Goal: Task Accomplishment & Management: Manage account settings

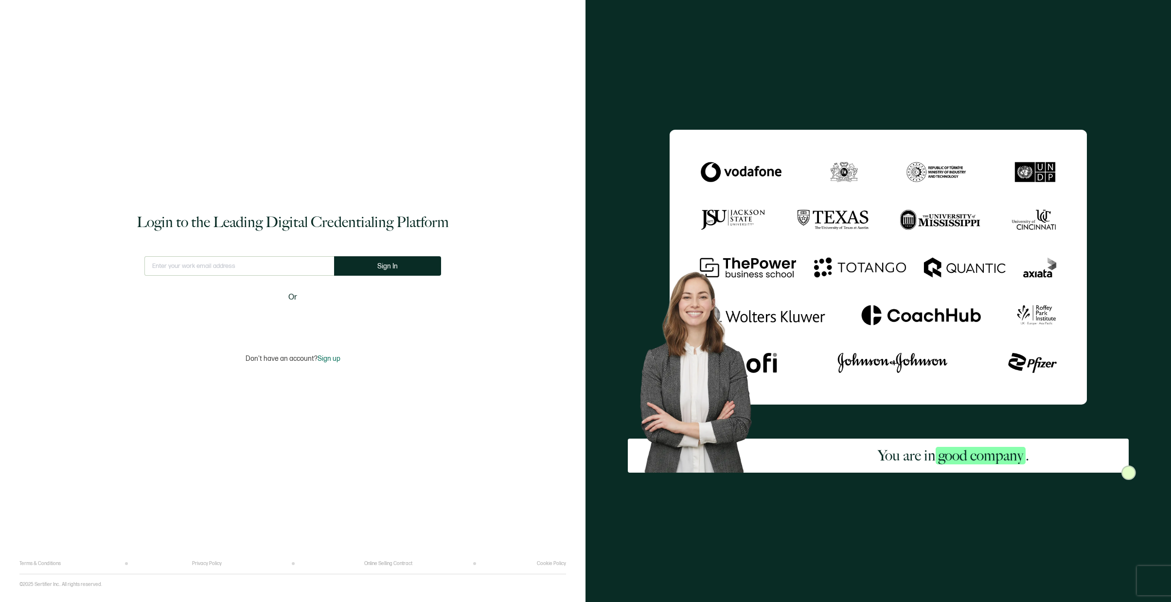
click at [227, 267] on input "text" at bounding box center [239, 265] width 190 height 19
type input "[EMAIL_ADDRESS][DOMAIN_NAME]"
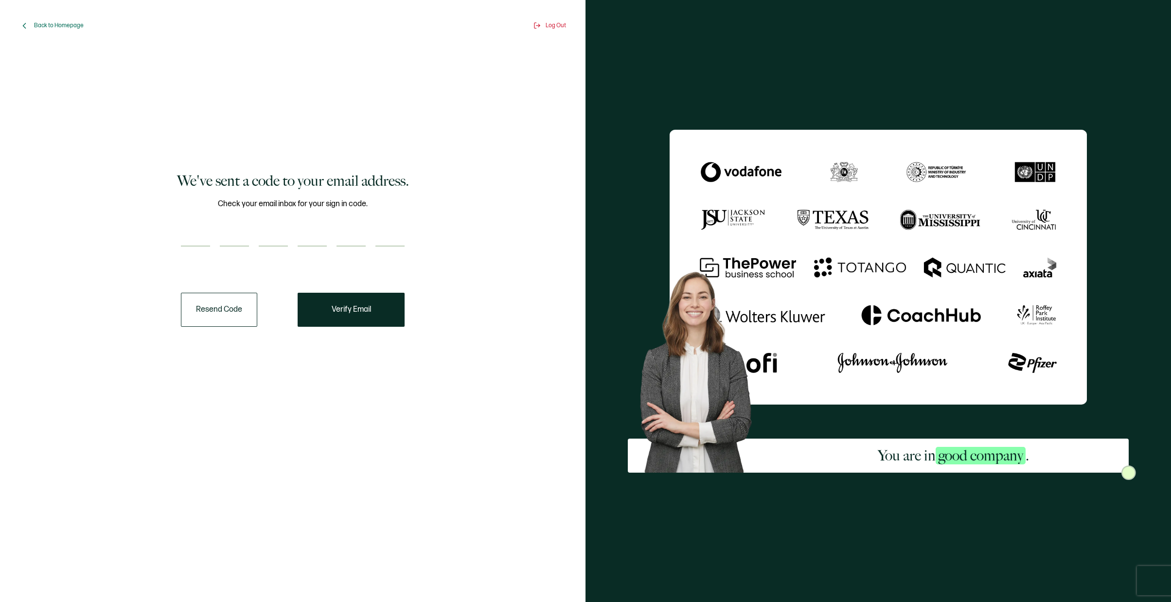
click at [199, 225] on div "Check your email inbox for your sign in code." at bounding box center [293, 228] width 224 height 61
click at [201, 231] on input "number" at bounding box center [195, 236] width 29 height 19
paste input "5"
type input "5"
type input "7"
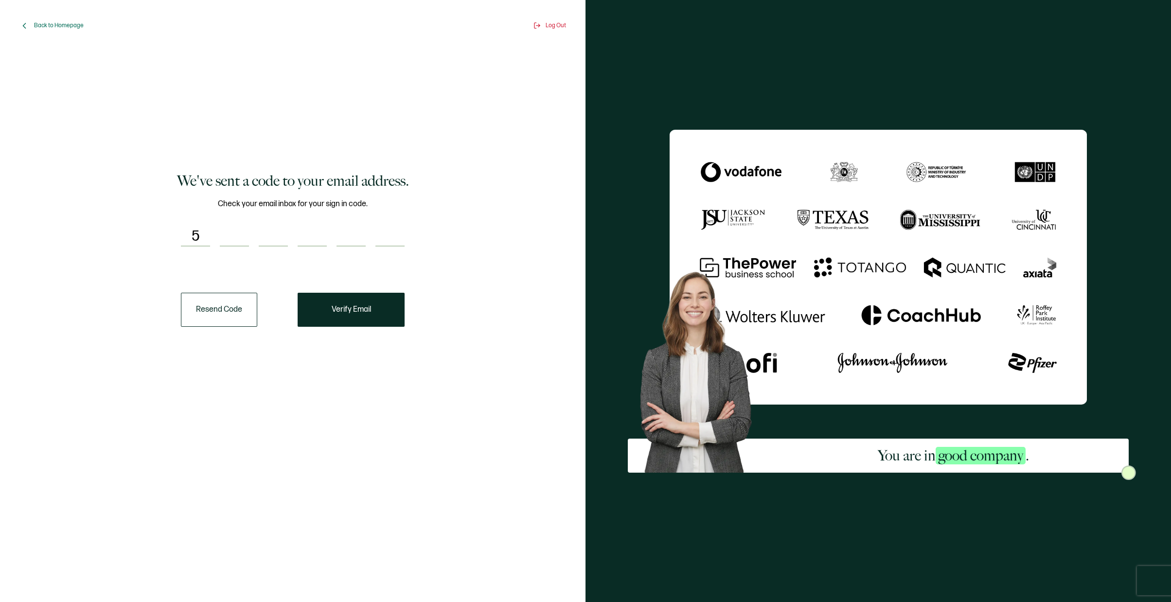
type input "6"
type input "9"
type input "3"
click at [369, 299] on button "Verify Email" at bounding box center [351, 310] width 107 height 34
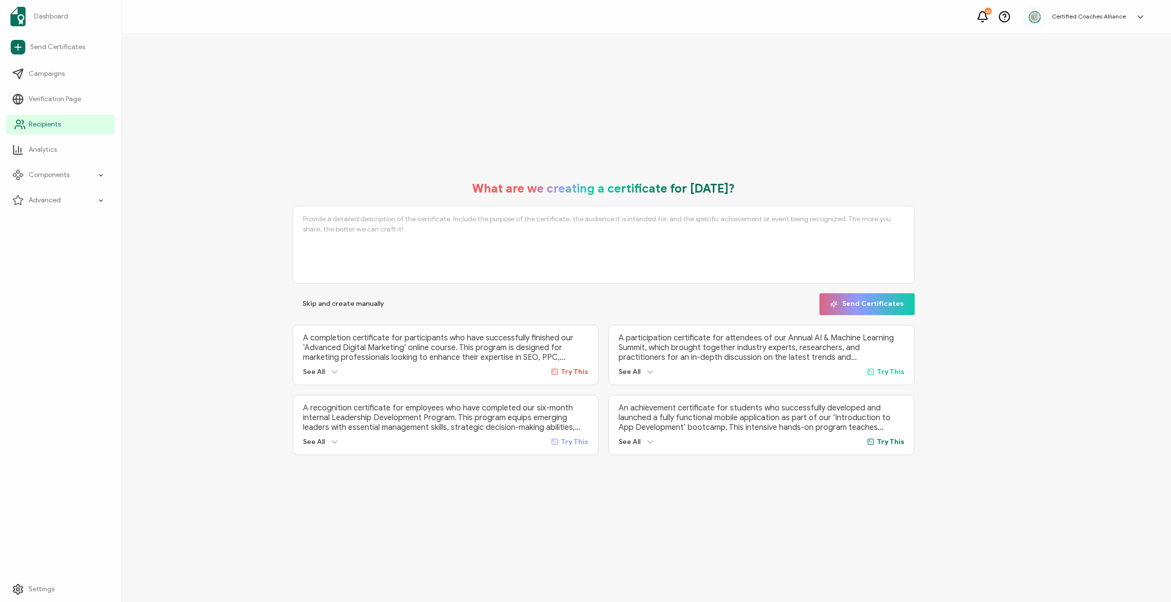
click at [35, 122] on span "Recipients" at bounding box center [45, 125] width 32 height 10
click at [52, 124] on span "Recipients" at bounding box center [45, 125] width 32 height 10
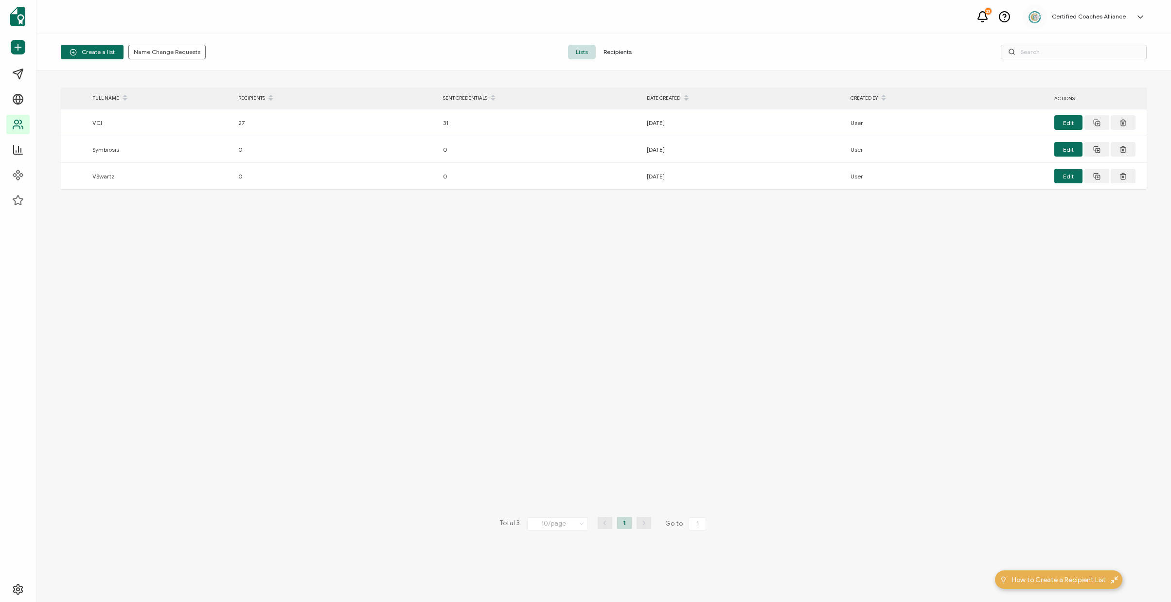
click at [619, 48] on span "Recipients" at bounding box center [618, 52] width 44 height 15
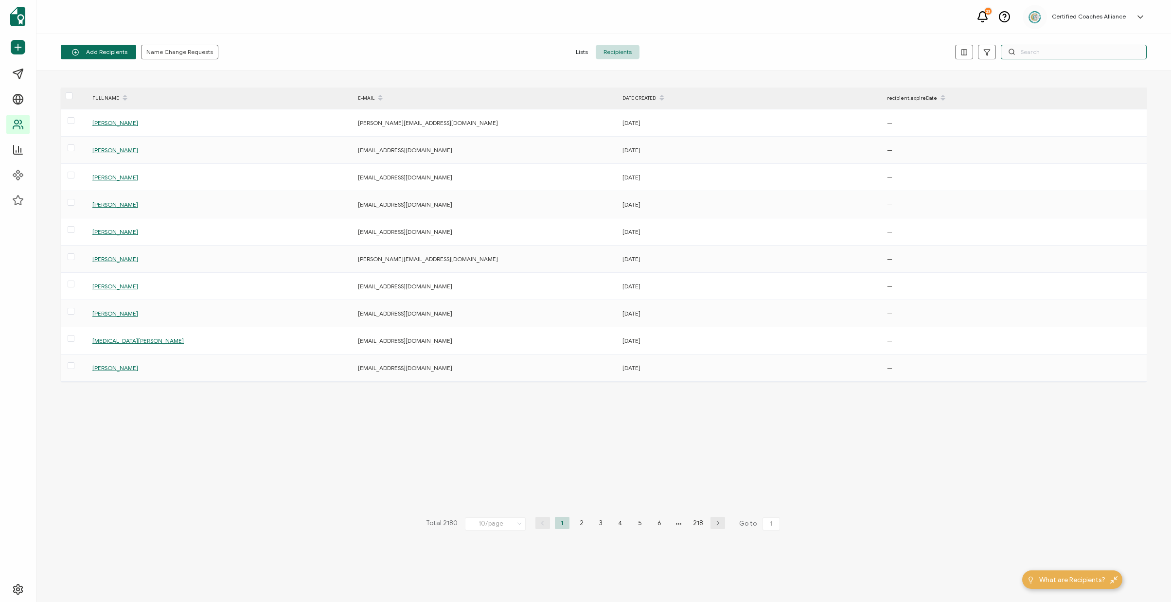
click at [1052, 50] on input "text" at bounding box center [1074, 52] width 146 height 15
paste input "[EMAIL_ADDRESS][DOMAIN_NAME]"
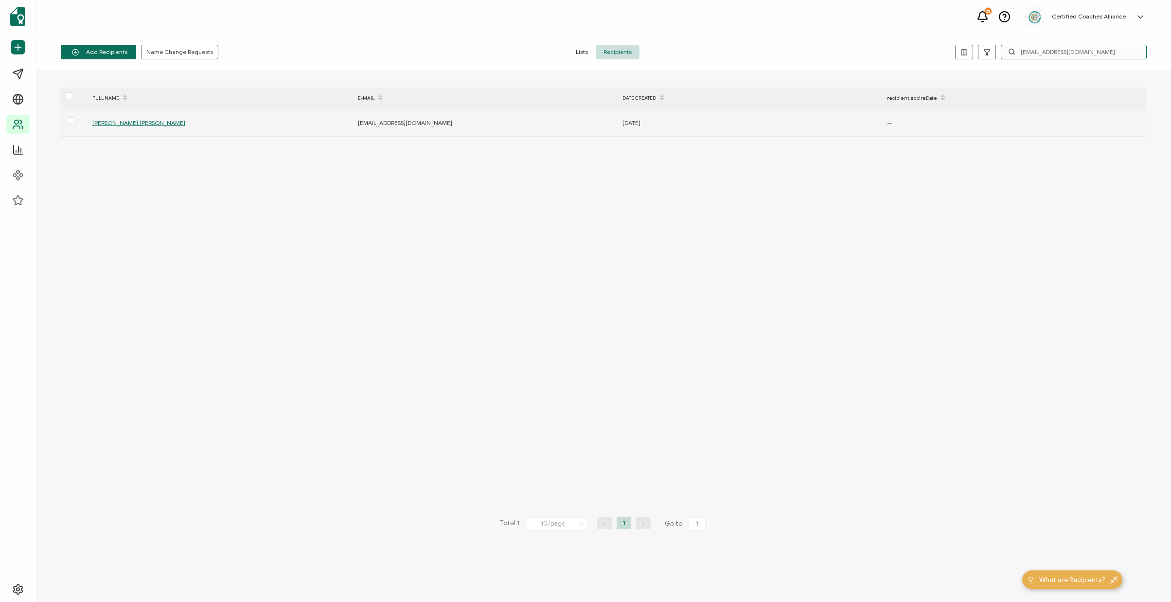
type input "[EMAIL_ADDRESS][DOMAIN_NAME]"
click at [121, 125] on span "[PERSON_NAME] [PERSON_NAME]" at bounding box center [138, 122] width 93 height 7
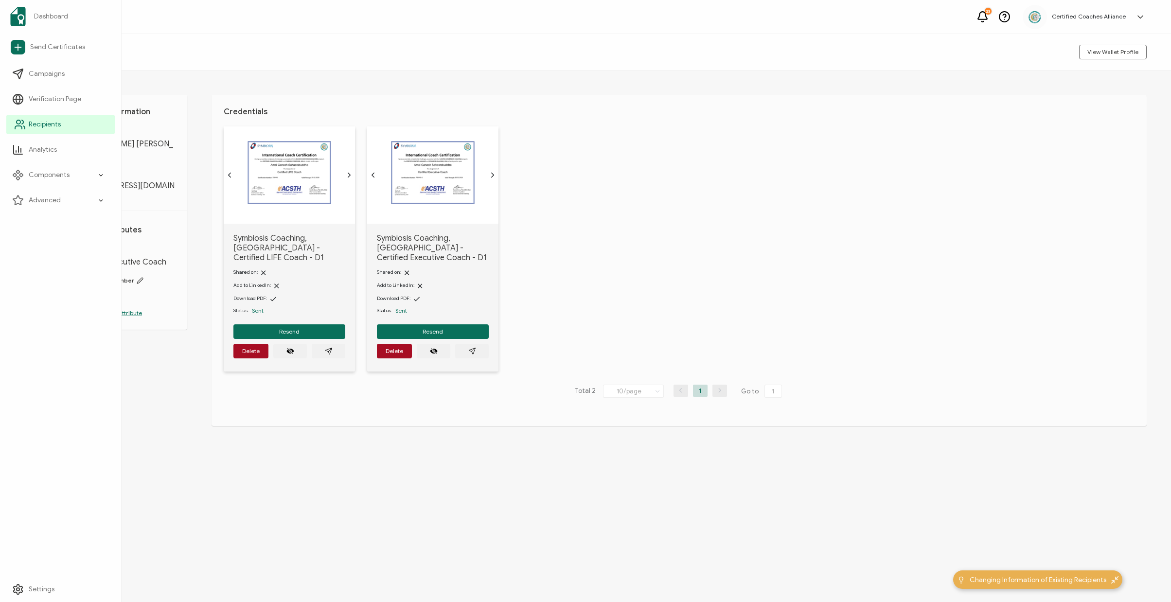
click at [46, 123] on span "Recipients" at bounding box center [45, 125] width 32 height 10
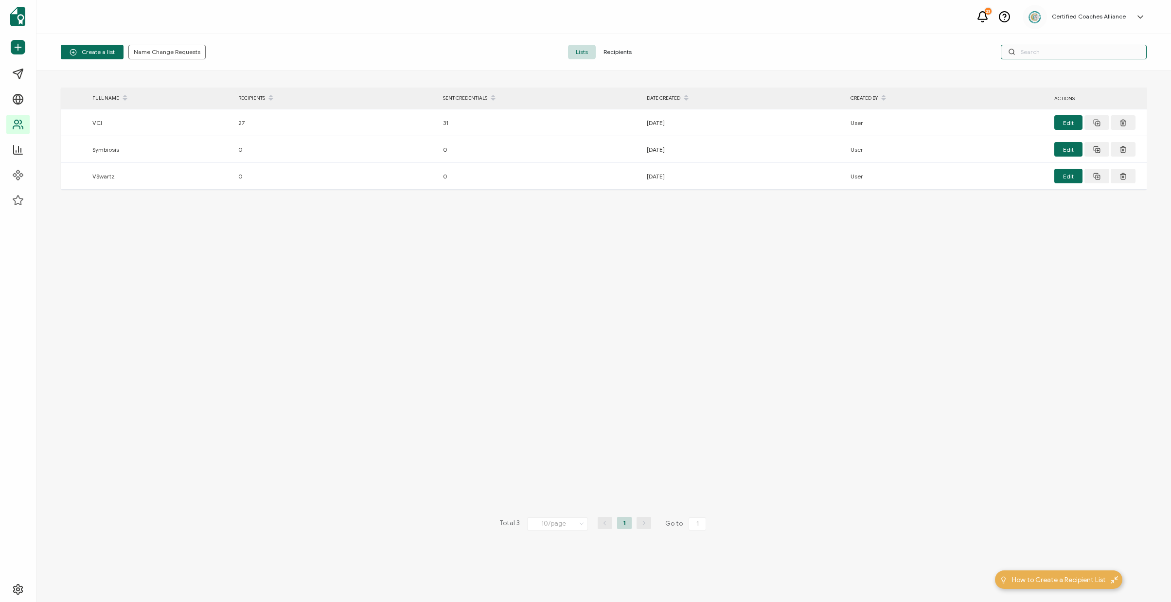
click at [1030, 55] on input "text" at bounding box center [1074, 52] width 146 height 15
click at [637, 50] on span "Recipients" at bounding box center [618, 52] width 44 height 15
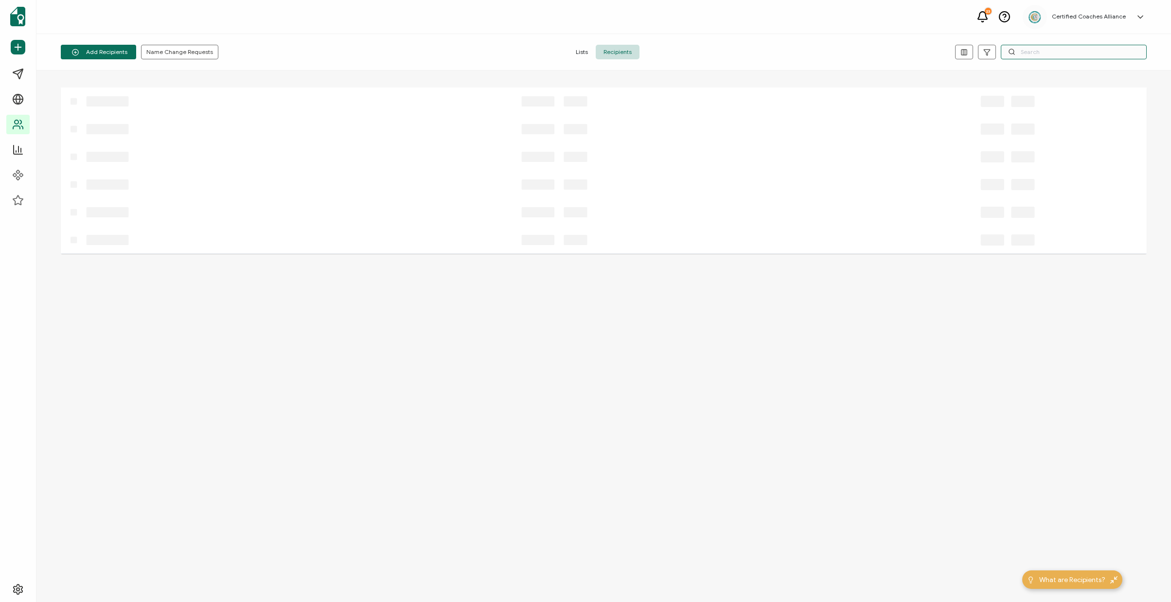
click at [1055, 52] on input "text" at bounding box center [1074, 52] width 146 height 15
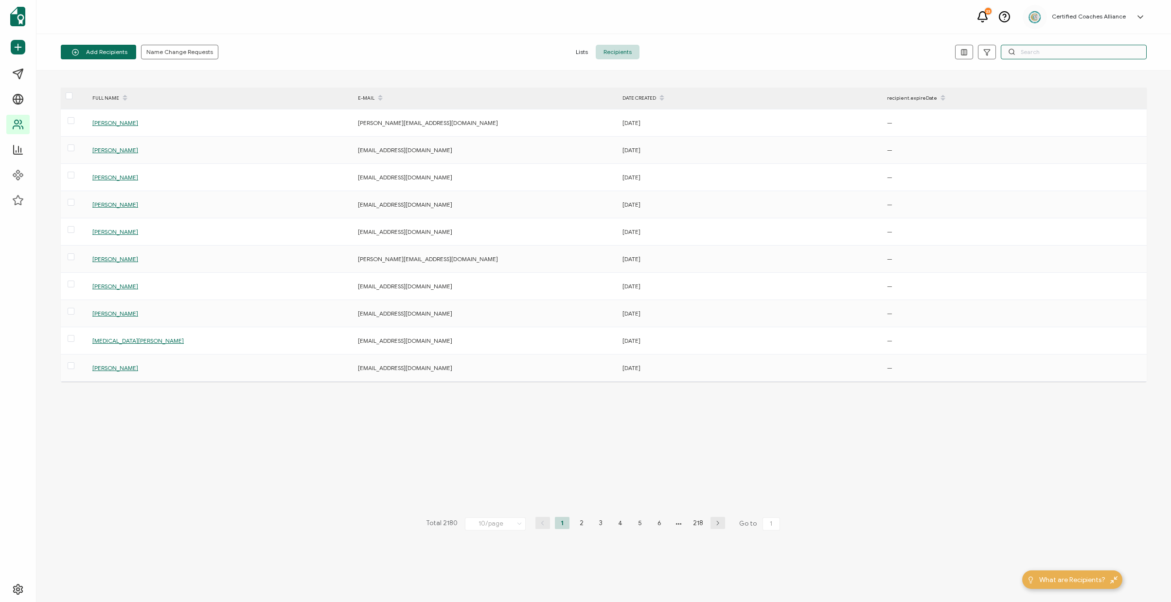
paste input "[PERSON_NAME]"
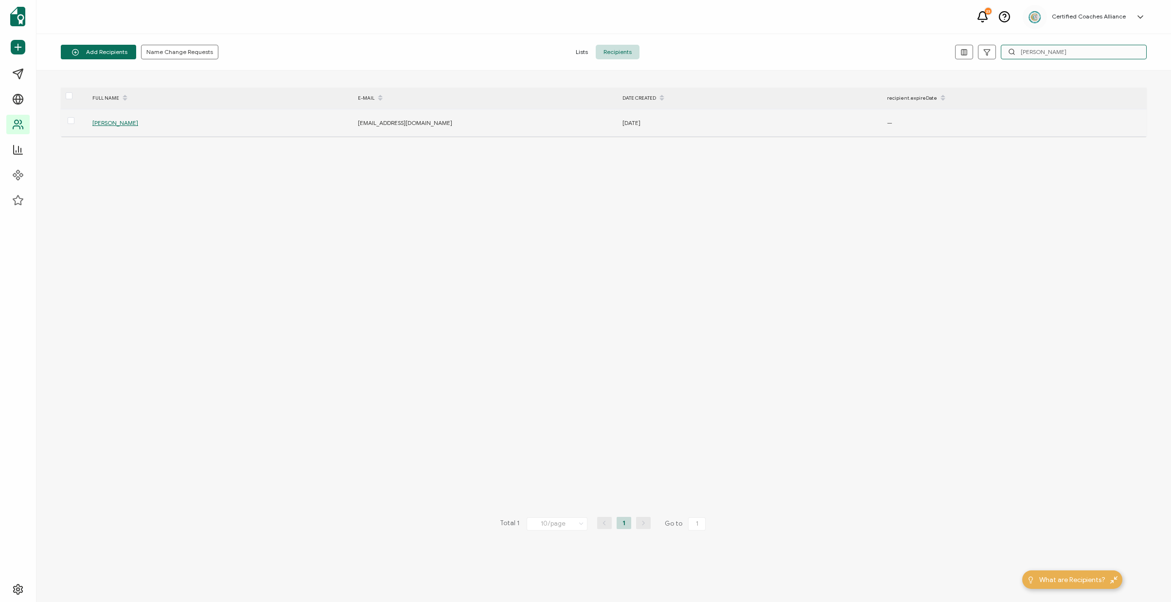
type input "[PERSON_NAME]"
click at [112, 124] on span "[PERSON_NAME]" at bounding box center [115, 122] width 46 height 7
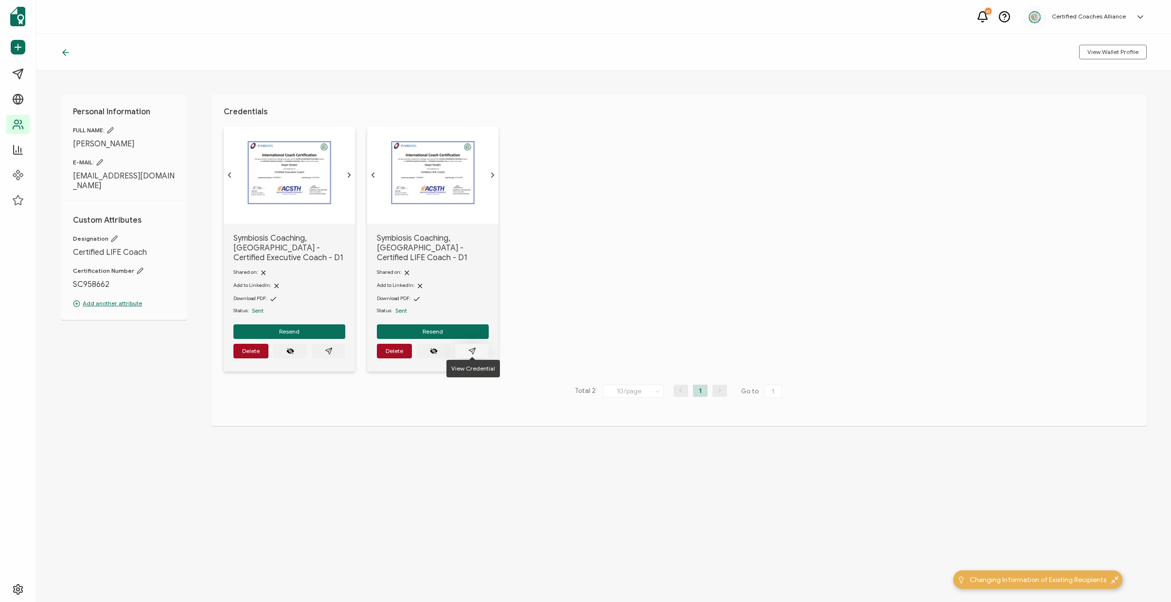
click at [472, 347] on icon "paper plane outline" at bounding box center [472, 351] width 8 height 8
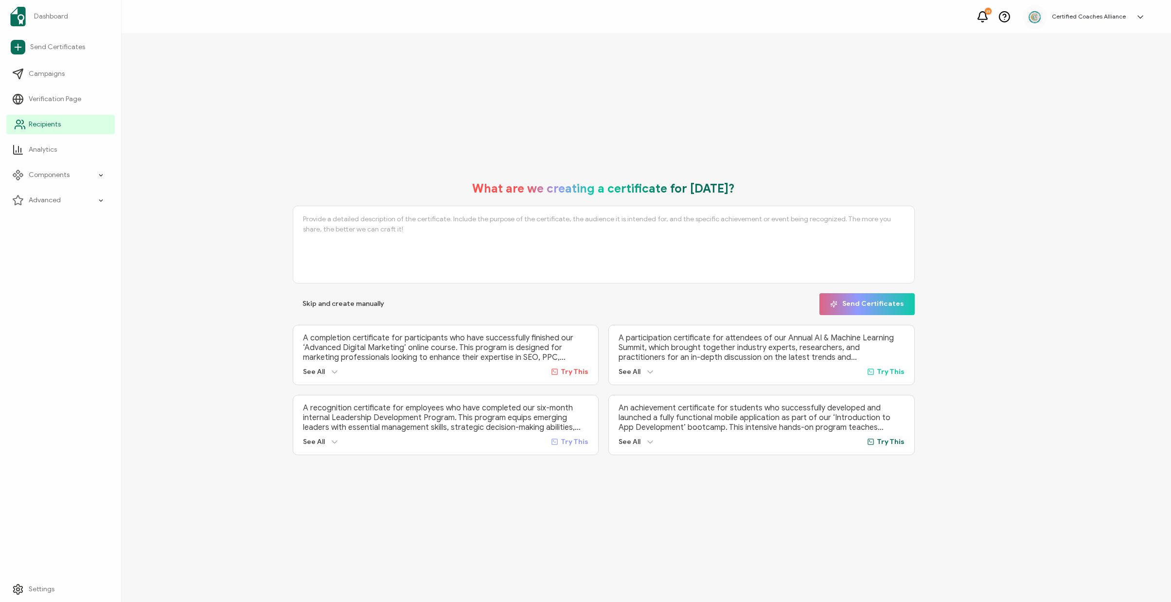
click at [28, 123] on link "Recipients" at bounding box center [60, 124] width 108 height 19
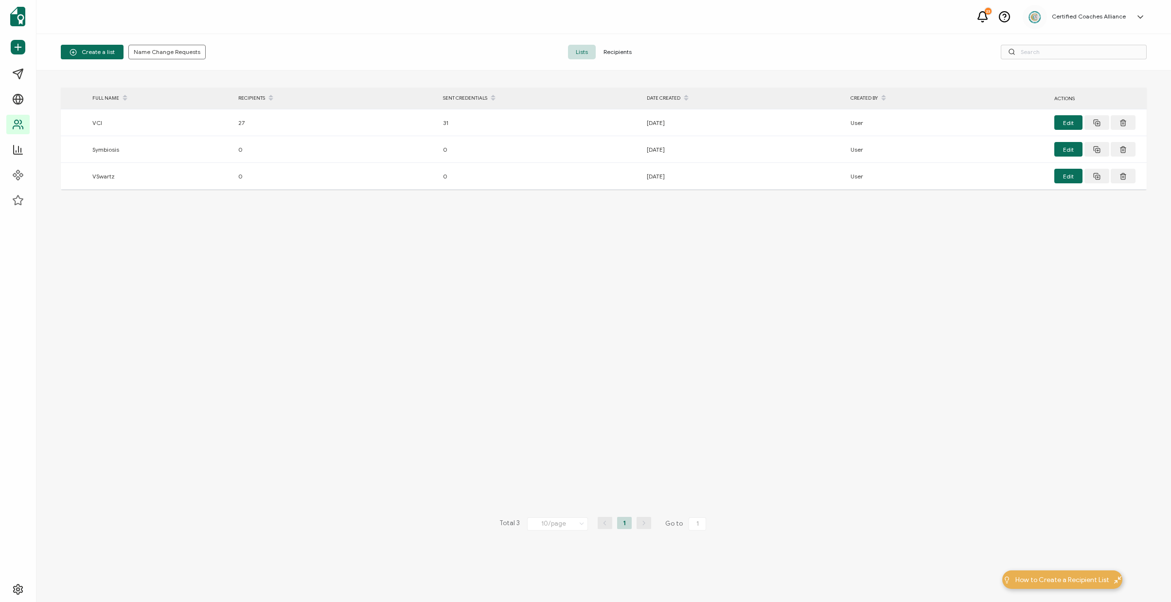
click at [617, 53] on span "Recipients" at bounding box center [618, 52] width 44 height 15
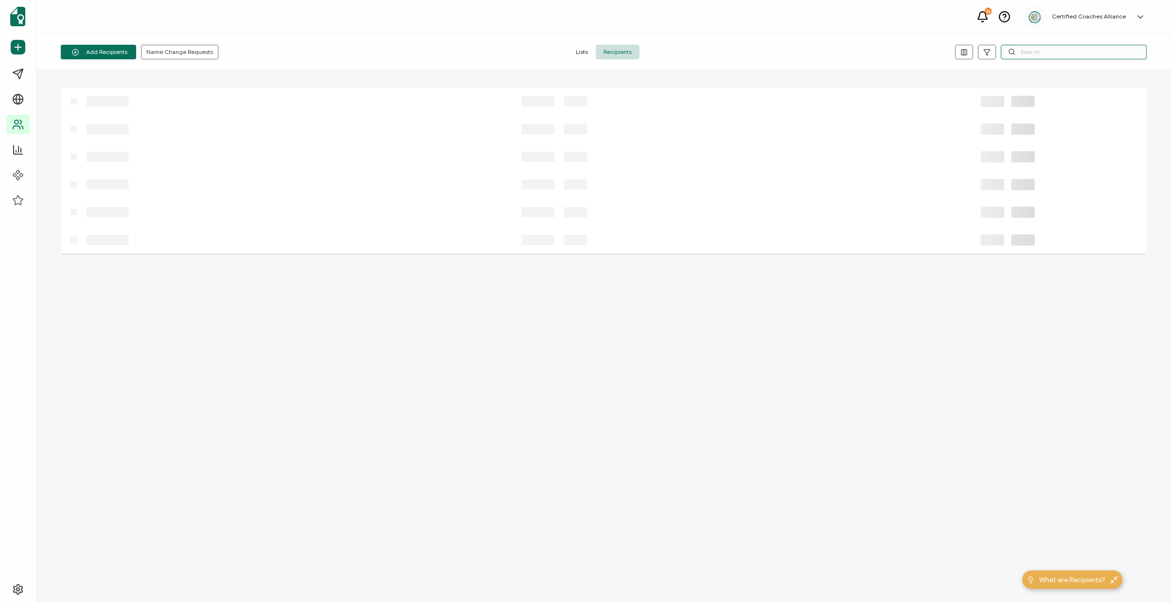
click at [1075, 53] on input "text" at bounding box center [1074, 52] width 146 height 15
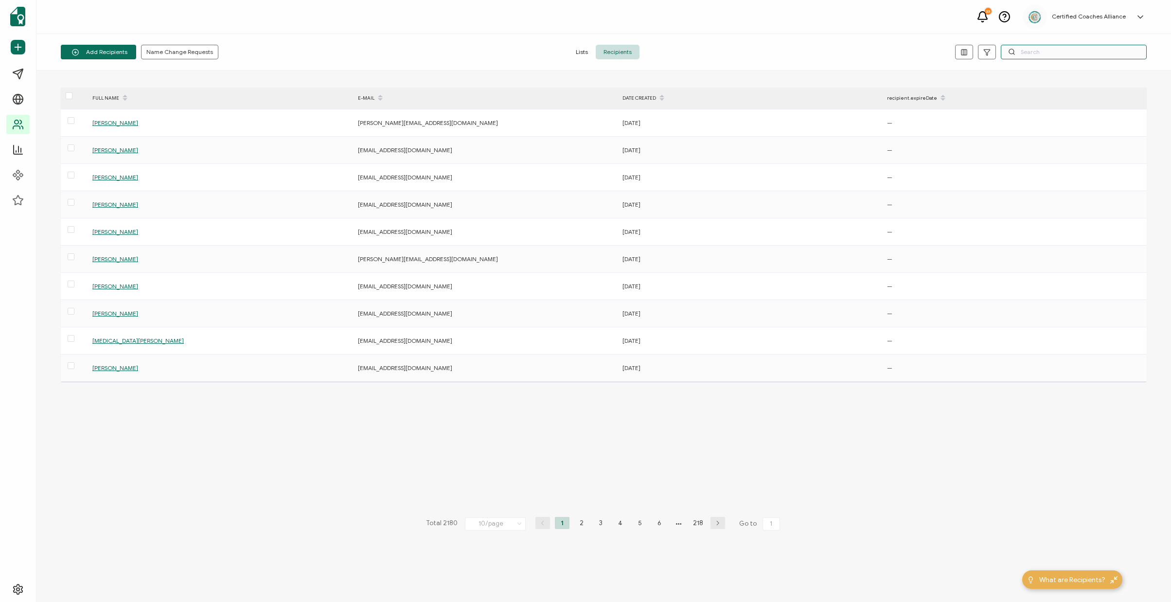
paste input "annie@annievovan.com"
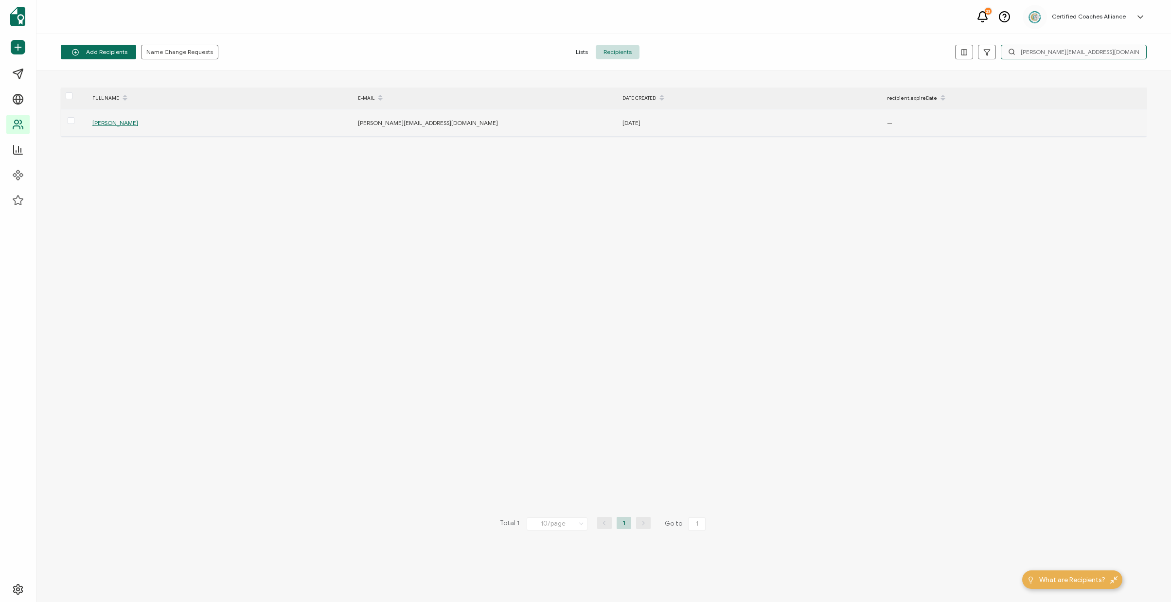
type input "annie@annievovan.com"
click at [105, 125] on span "Annie Vovan" at bounding box center [115, 122] width 46 height 7
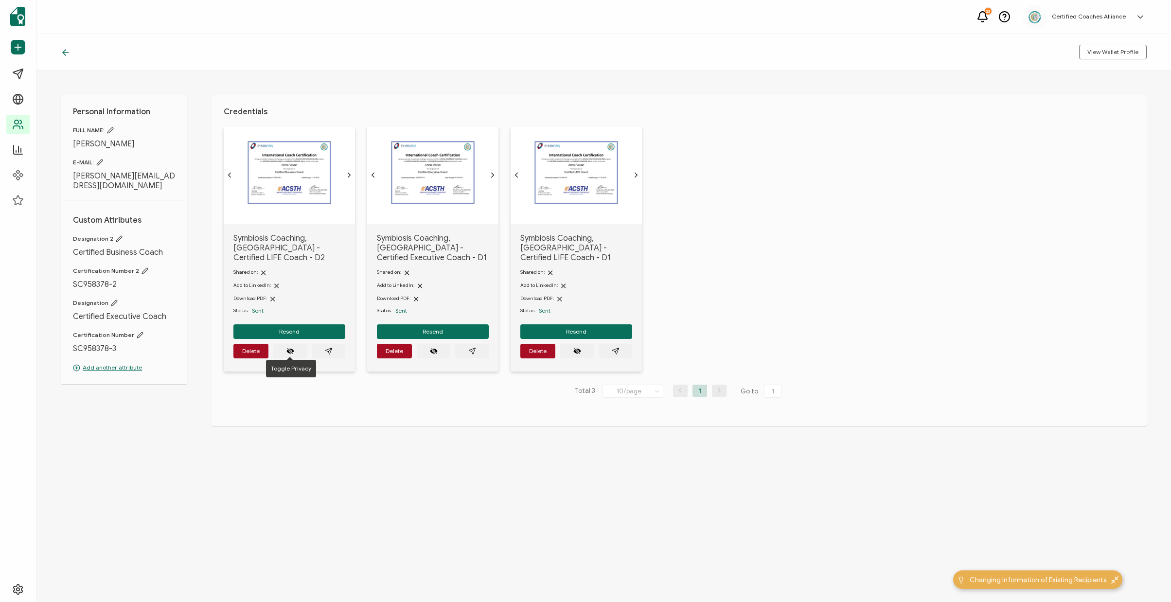
click at [254, 337] on div "Resend Delete" at bounding box center [289, 341] width 112 height 34
click at [254, 353] on button "Delete" at bounding box center [250, 351] width 35 height 15
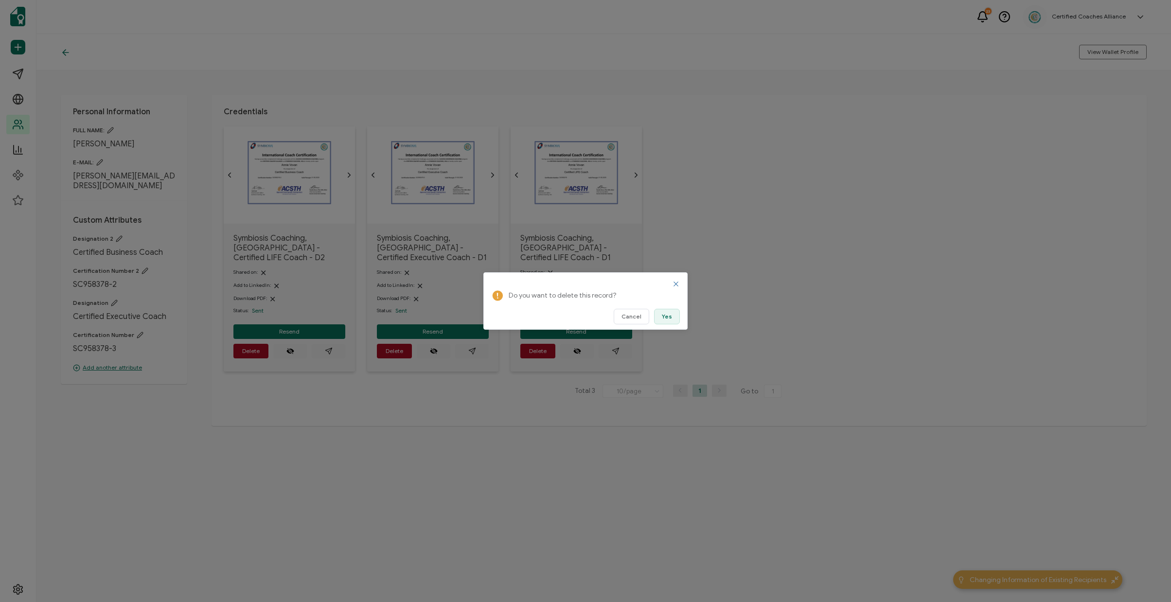
click at [672, 314] on button "Yes" at bounding box center [667, 317] width 26 height 16
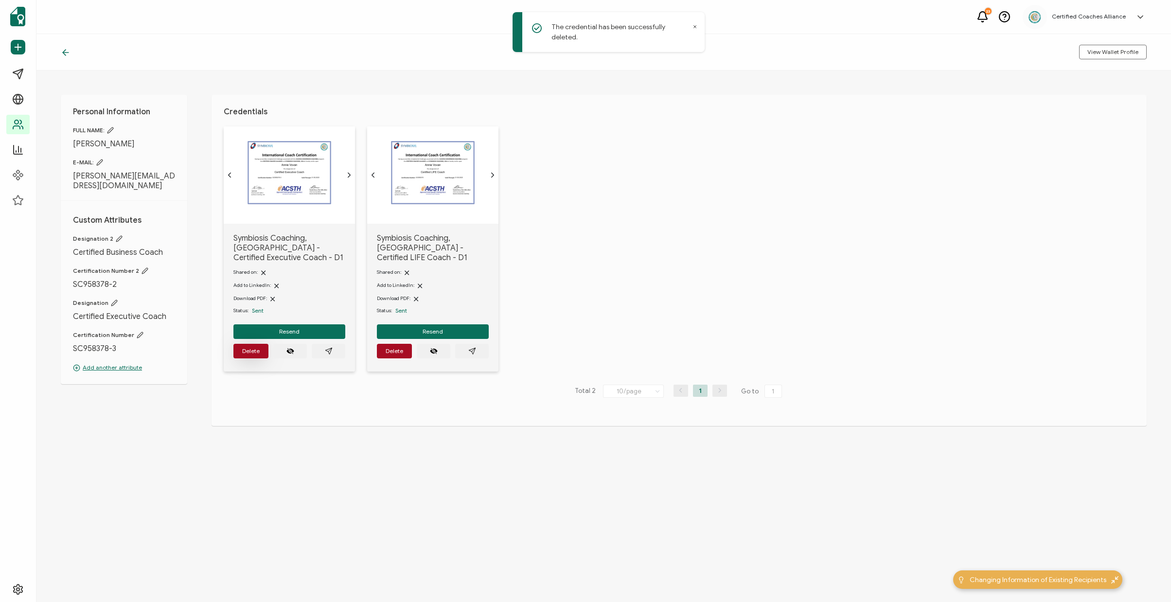
click at [253, 348] on span "Delete" at bounding box center [251, 351] width 18 height 6
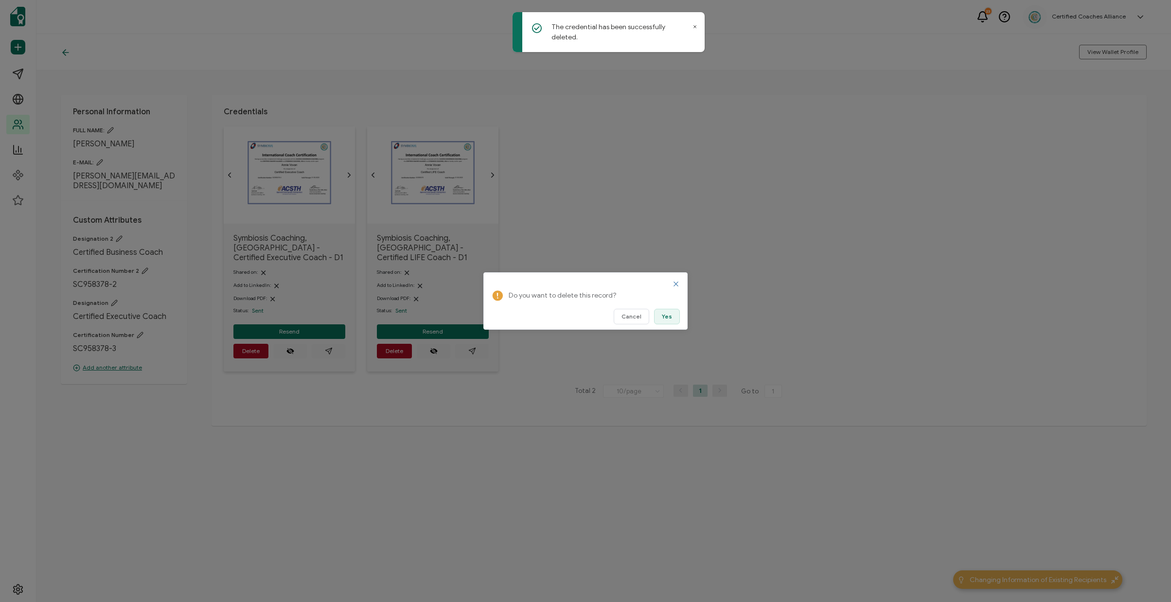
click at [667, 314] on span "Yes" at bounding box center [667, 317] width 10 height 6
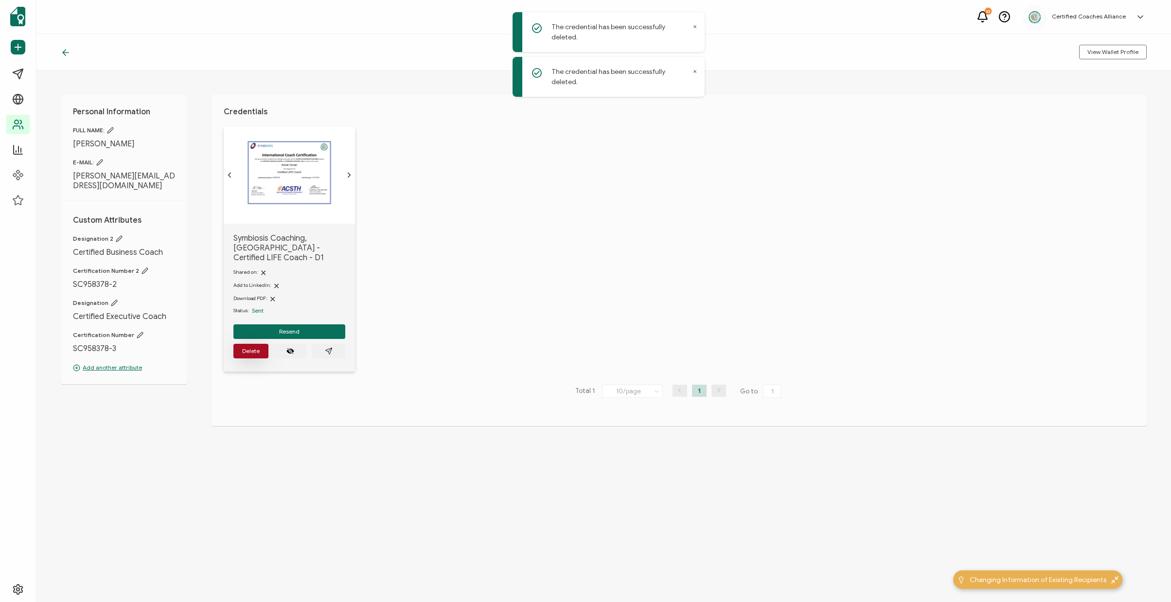
click at [253, 348] on span "Delete" at bounding box center [251, 351] width 18 height 6
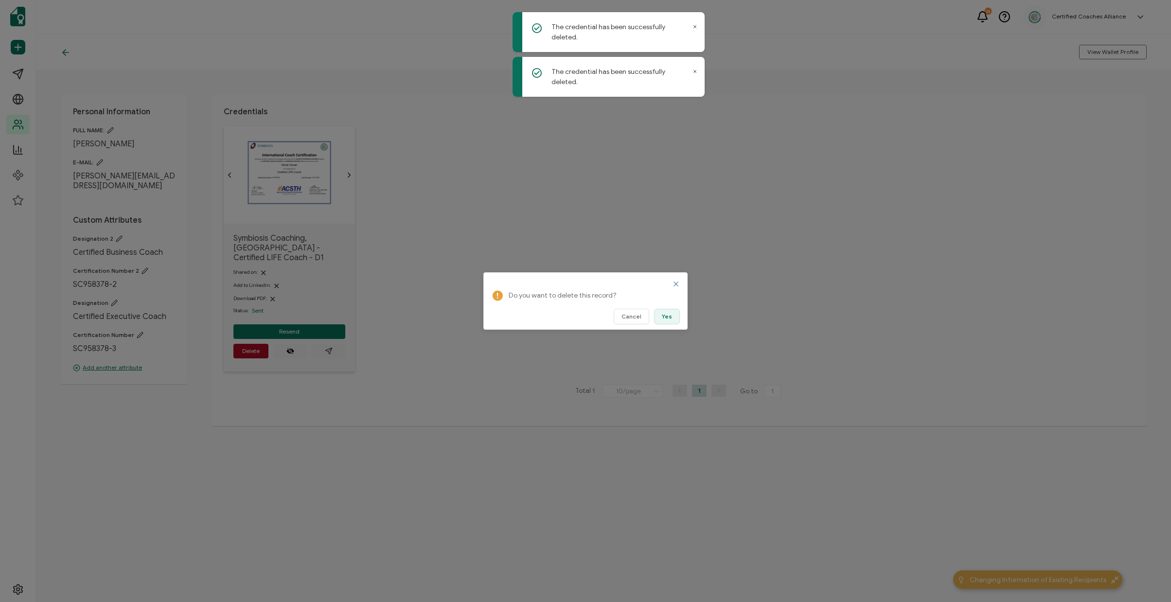
click at [659, 314] on button "Yes" at bounding box center [667, 317] width 26 height 16
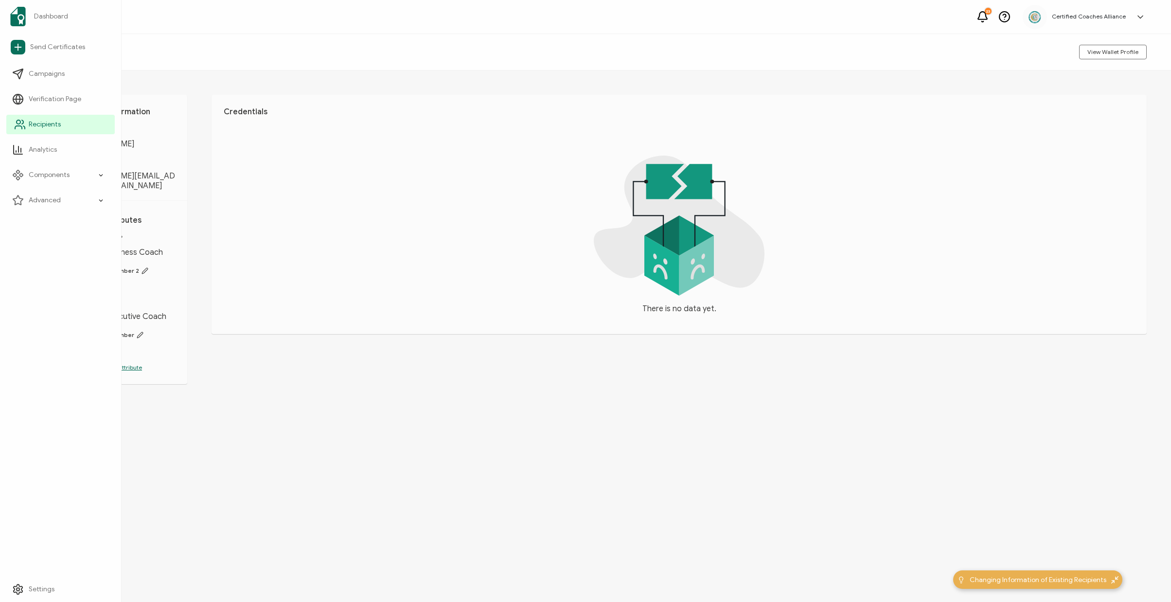
click at [40, 121] on span "Recipients" at bounding box center [45, 125] width 32 height 10
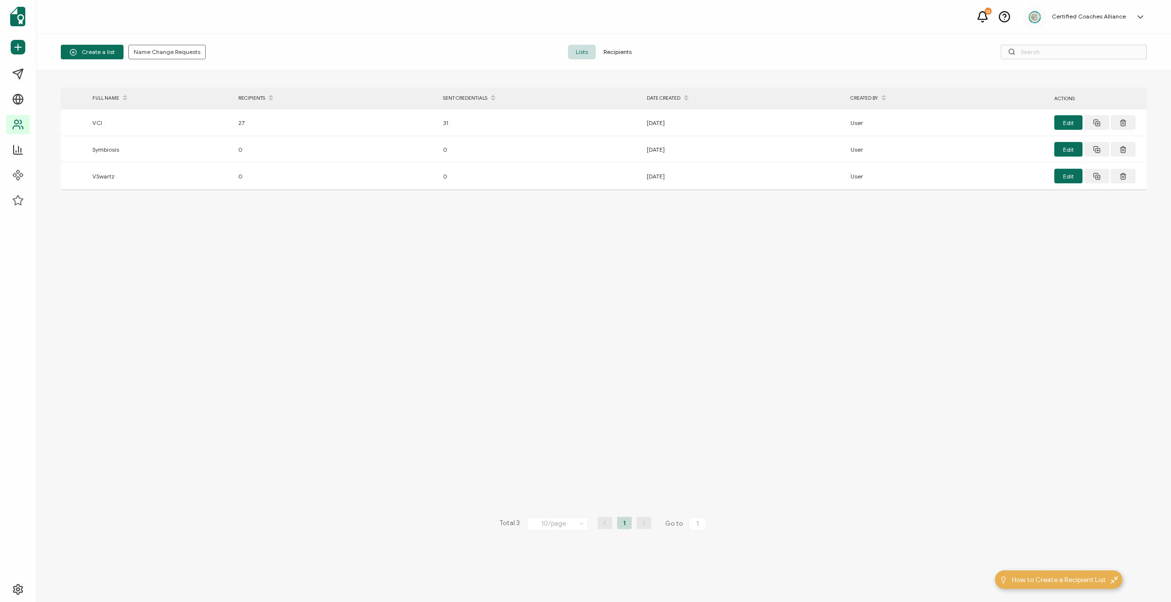
click at [623, 51] on span "Recipients" at bounding box center [618, 52] width 44 height 15
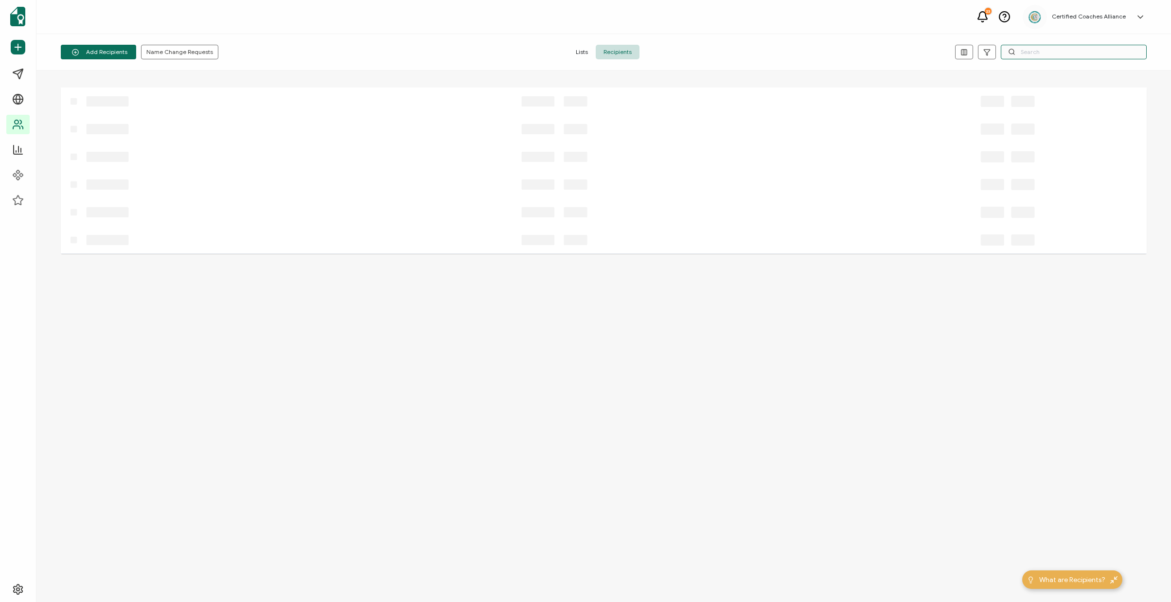
click at [1068, 54] on input "text" at bounding box center [1074, 52] width 146 height 15
paste input "mjb007@gmail.com"
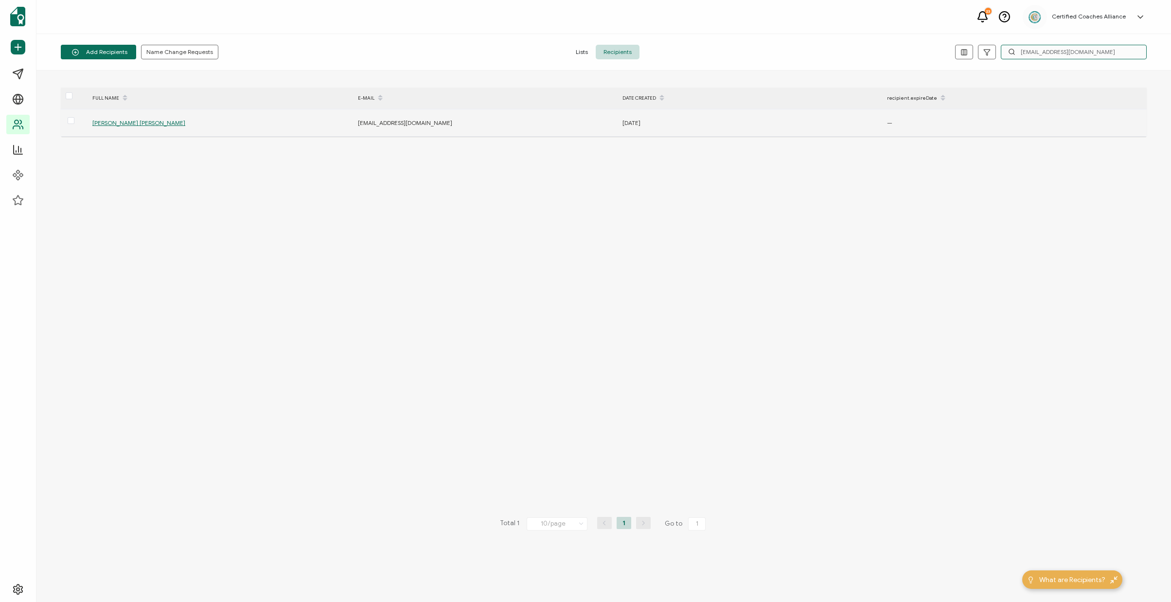
type input "mjb007@gmail.com"
click at [105, 124] on span "Michael Joseph Beattie" at bounding box center [138, 122] width 93 height 7
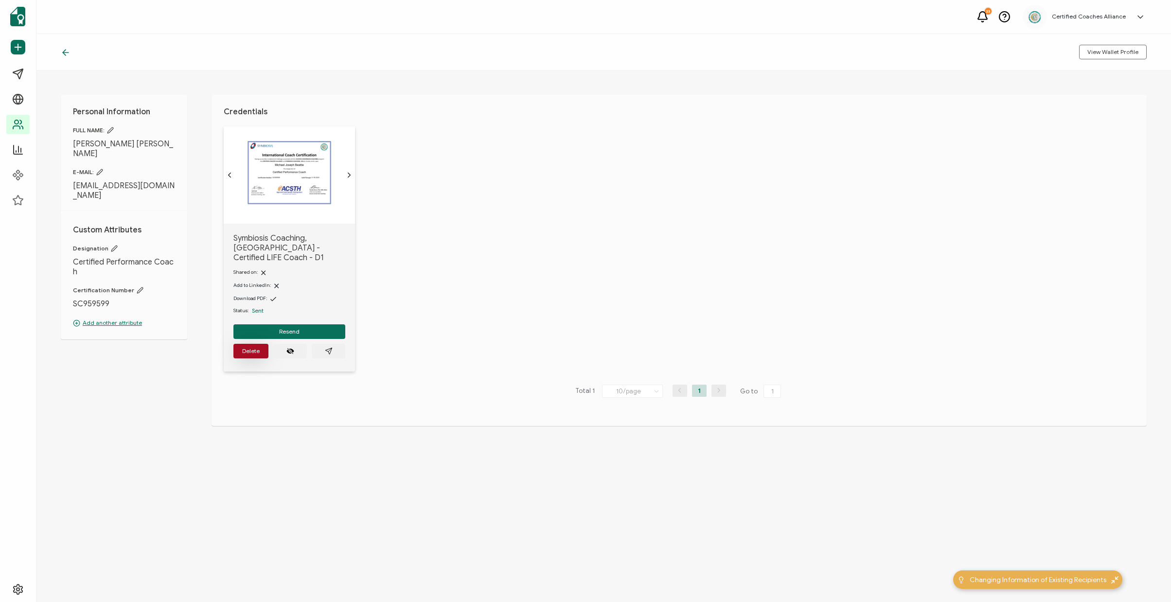
click at [257, 350] on span "Delete" at bounding box center [251, 351] width 18 height 6
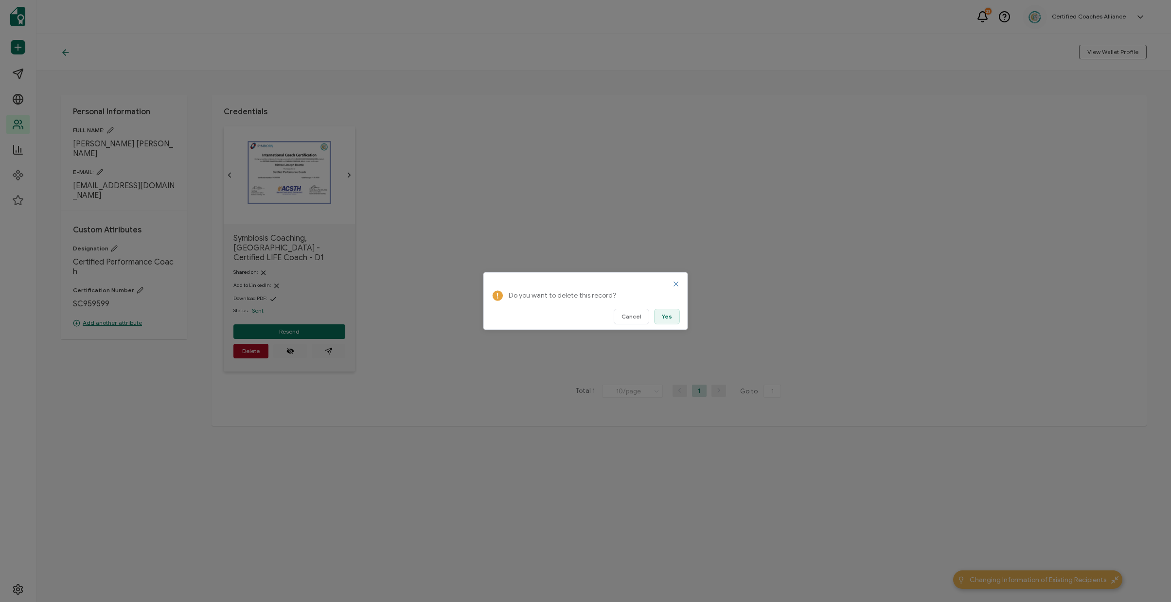
click at [661, 316] on button "Yes" at bounding box center [667, 317] width 26 height 16
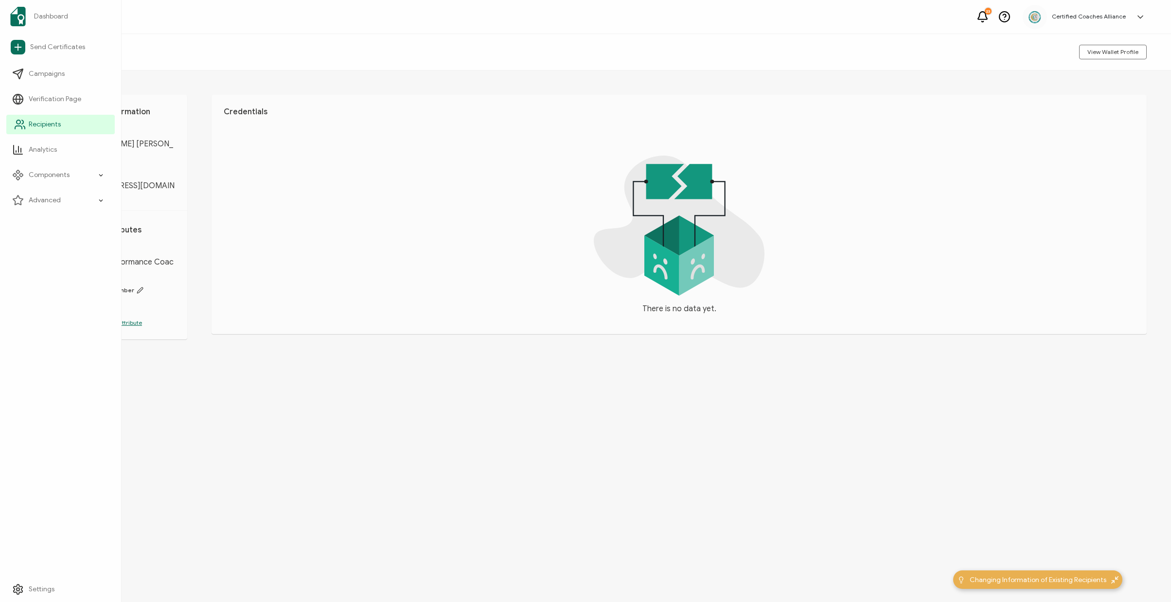
click at [50, 124] on span "Recipients" at bounding box center [45, 125] width 32 height 10
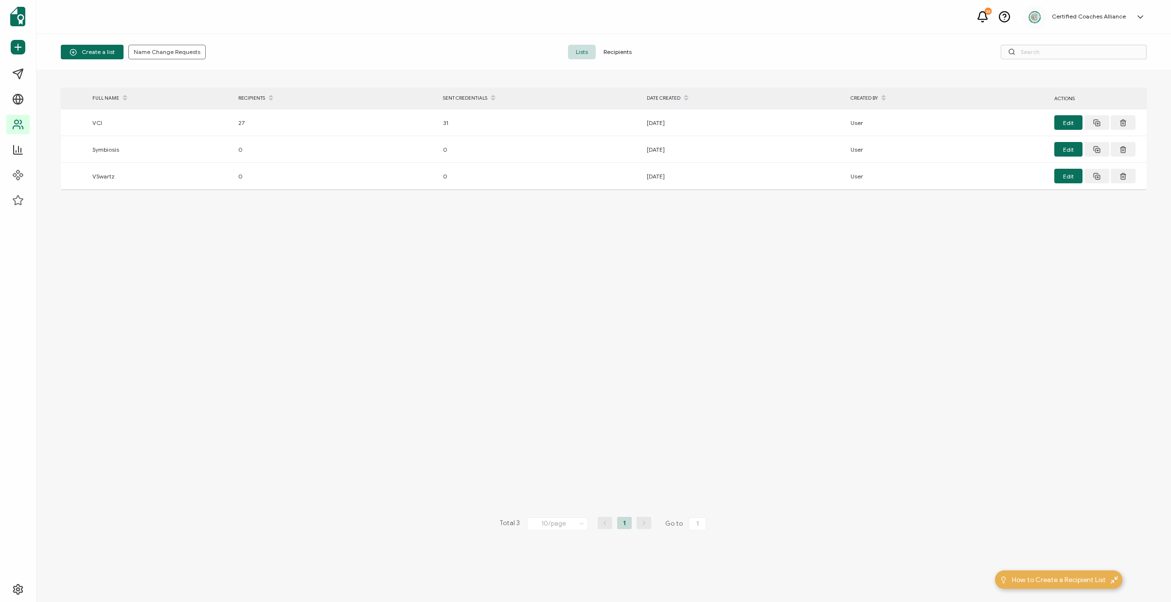
click at [632, 49] on span "Recipients" at bounding box center [618, 52] width 44 height 15
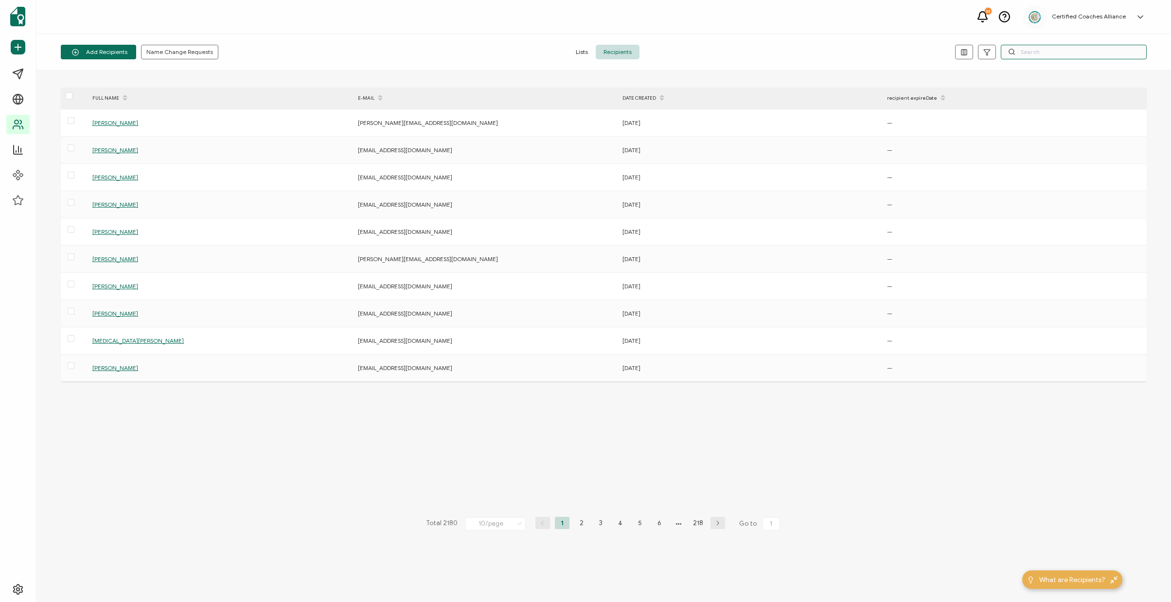
click at [1062, 48] on input "text" at bounding box center [1074, 52] width 146 height 15
paste input "angela.otieno@gmail.com"
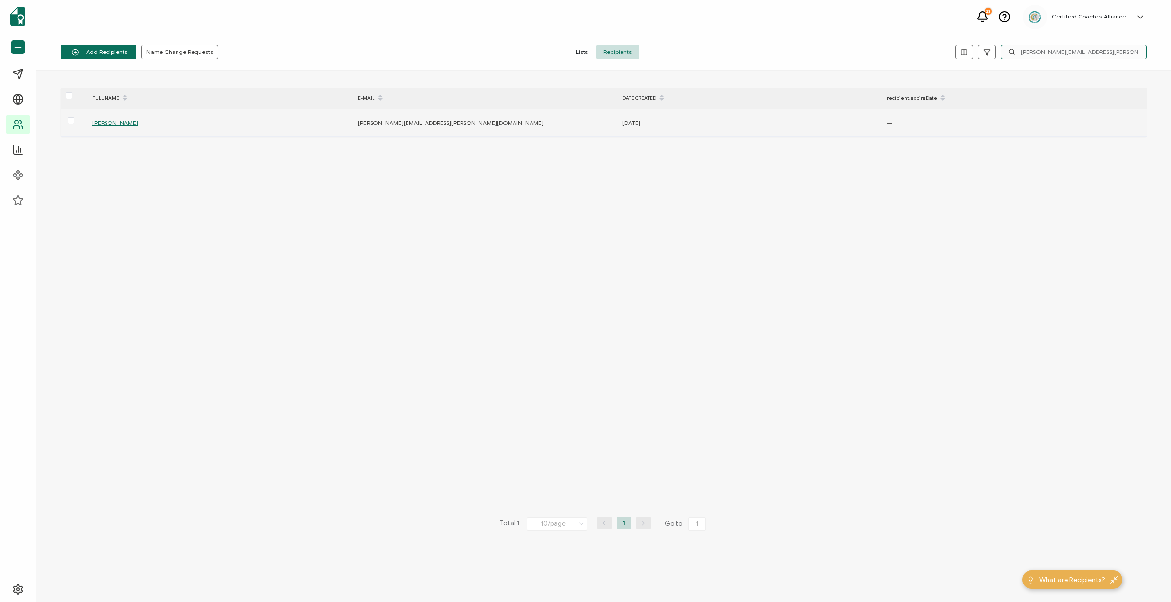
type input "angela.otieno@gmail.com"
click at [128, 126] on span "Luciah Angela Amondi" at bounding box center [115, 122] width 46 height 7
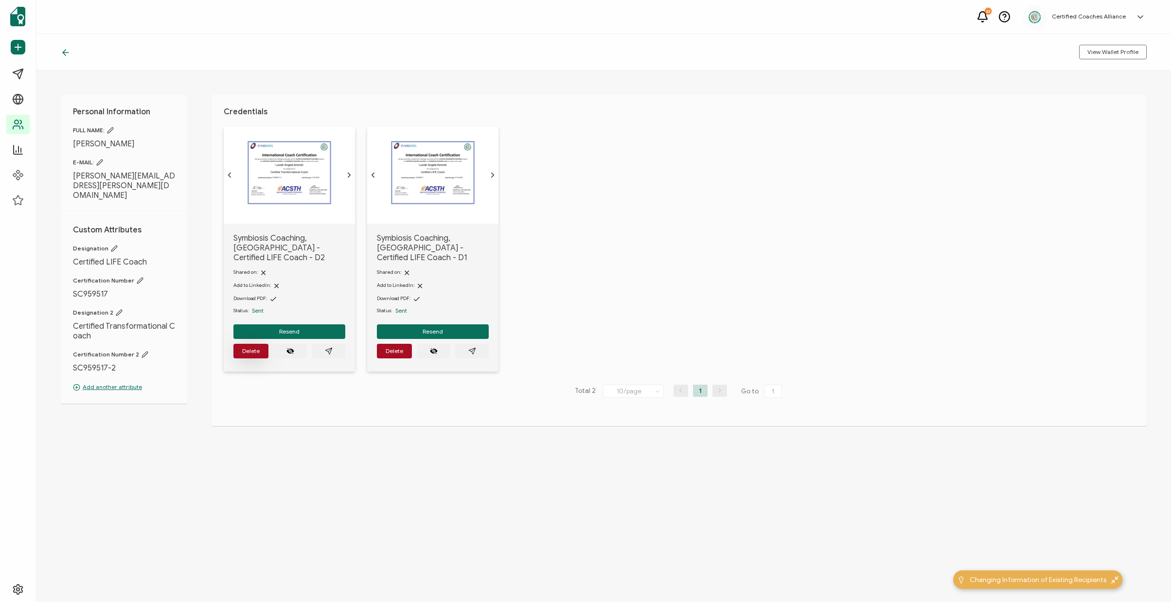
click at [252, 348] on span "Delete" at bounding box center [251, 351] width 18 height 6
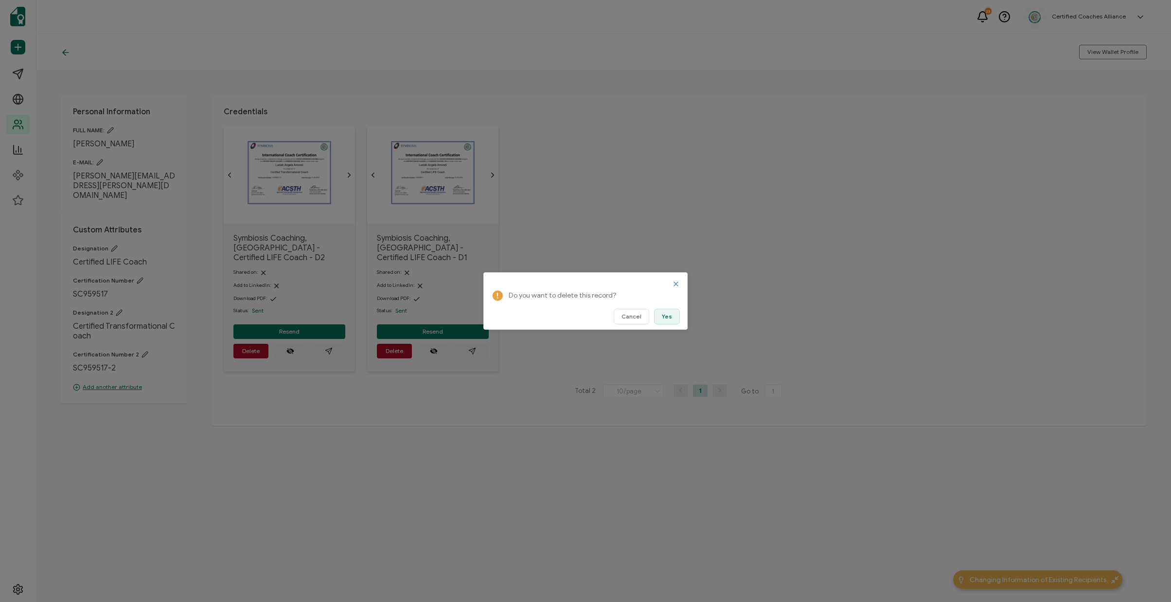
click at [672, 317] on span "Yes" at bounding box center [667, 317] width 10 height 6
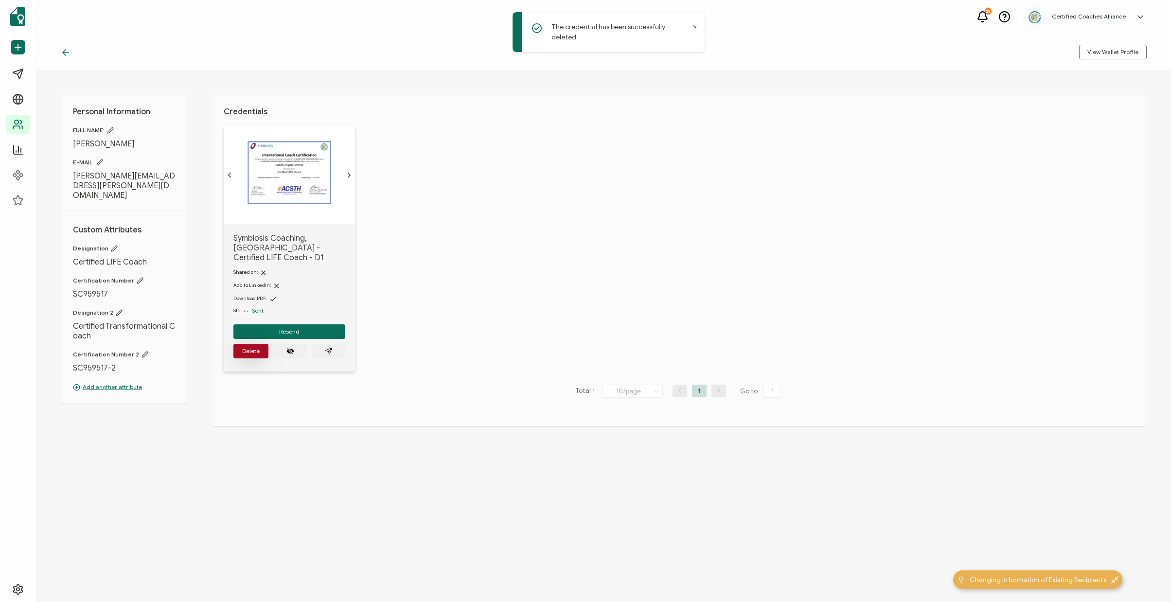
click at [261, 344] on button "Delete" at bounding box center [250, 351] width 35 height 15
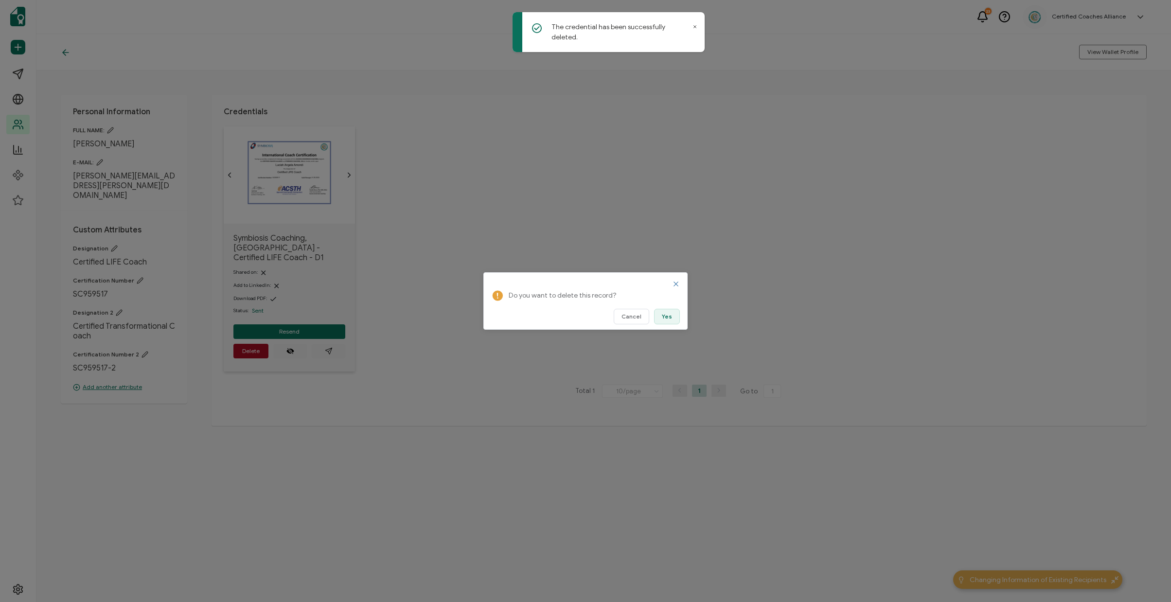
click at [672, 317] on button "Yes" at bounding box center [667, 317] width 26 height 16
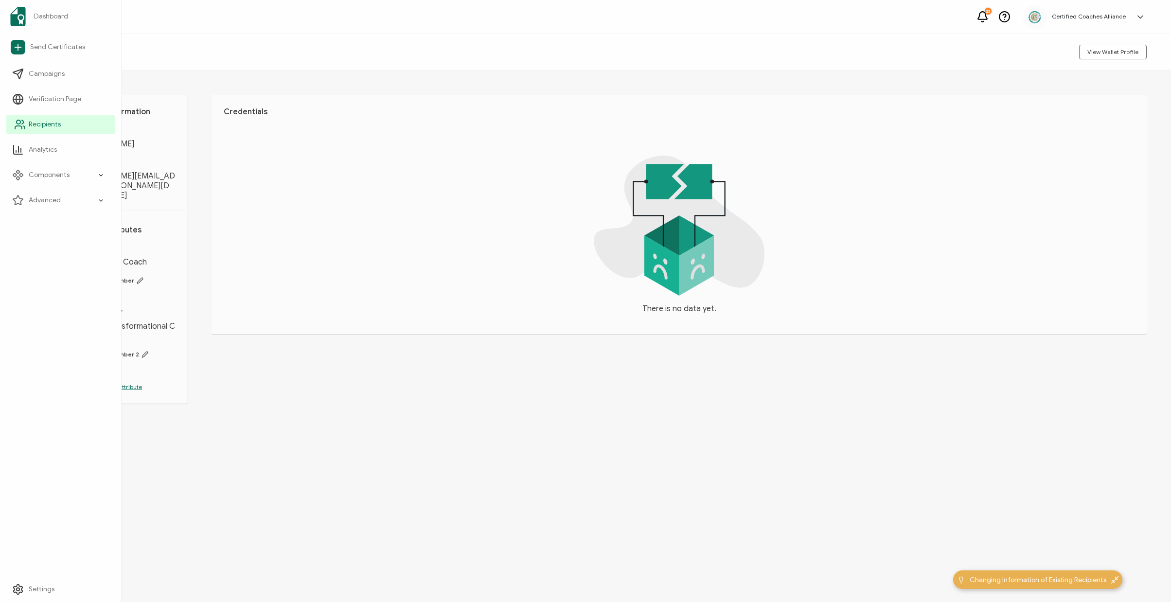
click at [45, 128] on span "Recipients" at bounding box center [45, 125] width 32 height 10
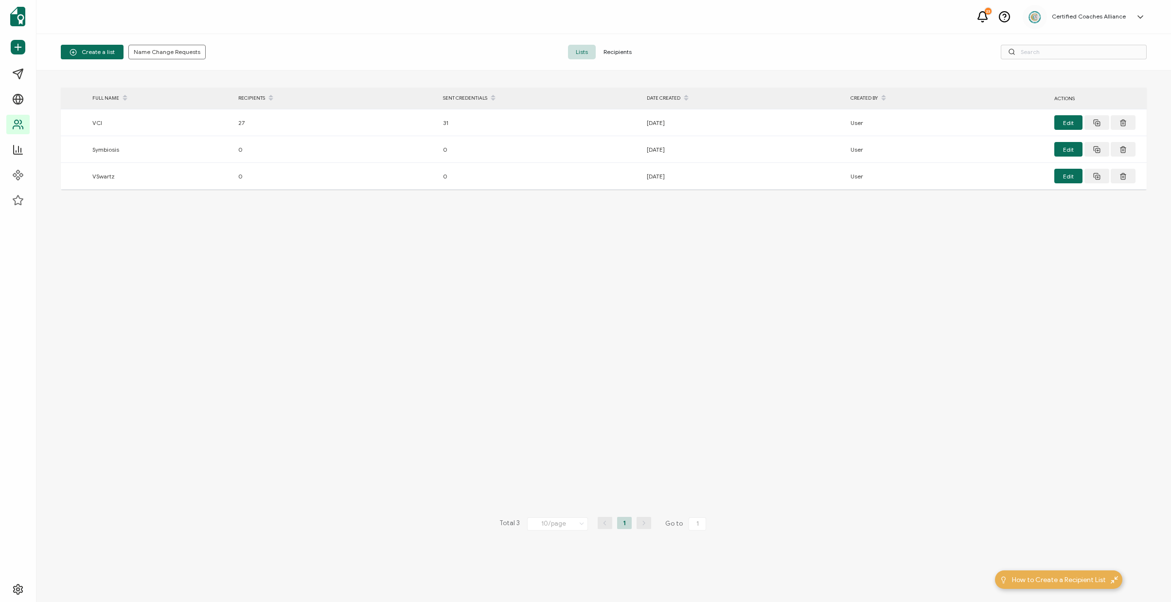
click at [618, 51] on span "Recipients" at bounding box center [618, 52] width 44 height 15
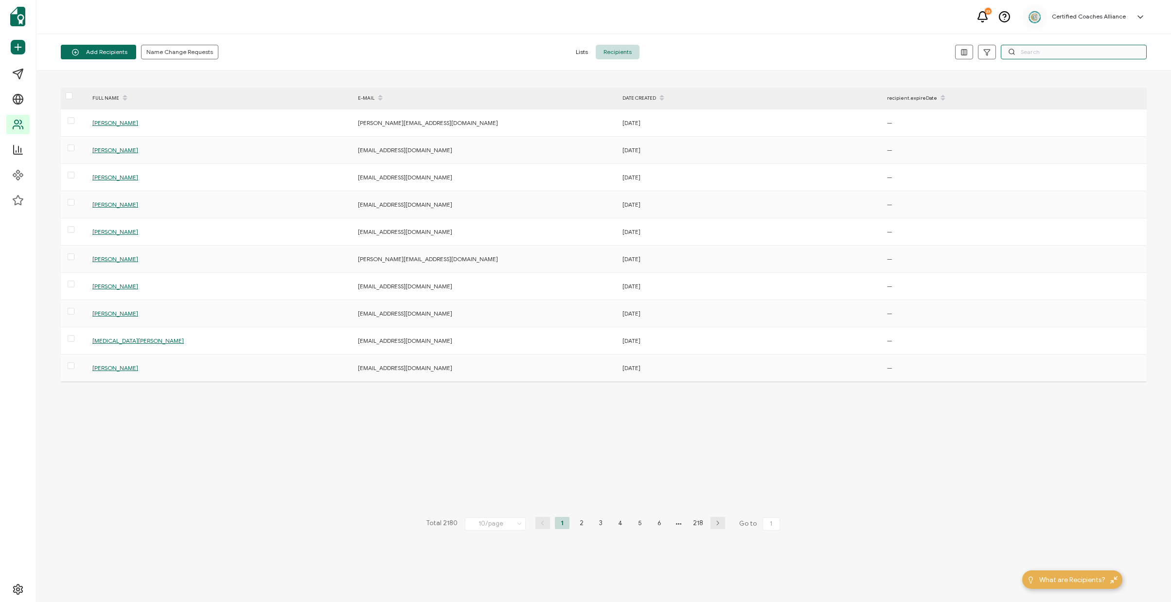
click at [1043, 55] on input "text" at bounding box center [1074, 52] width 146 height 15
paste input "Inlightmgtconsulting@gmail.com"
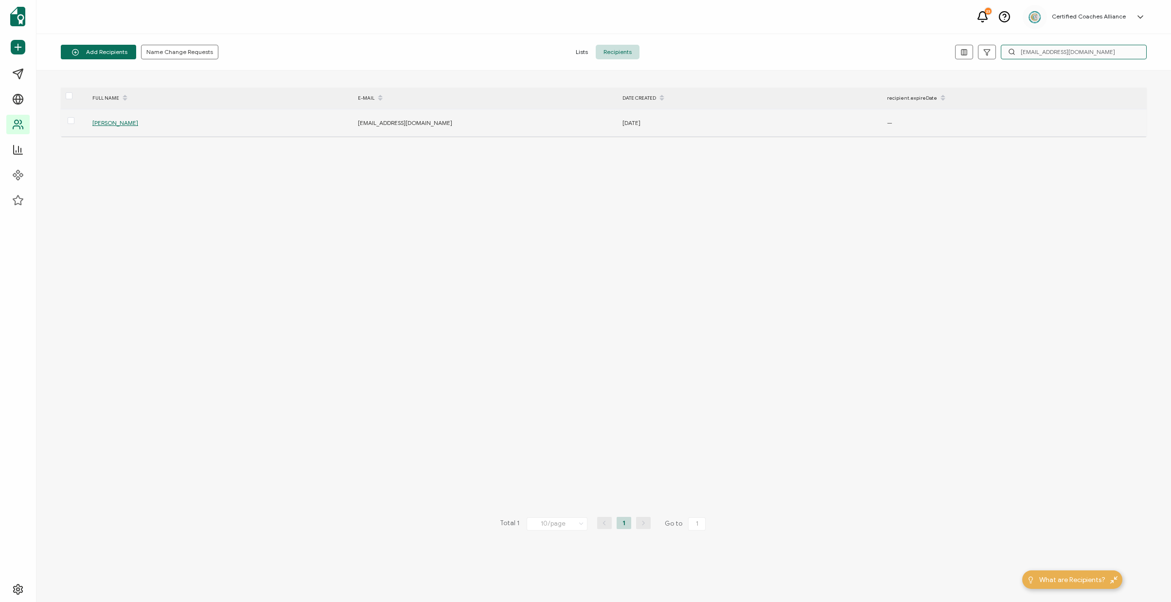
type input "Inlightmgtconsulting@gmail.com"
click at [101, 115] on td "Heather Gunnell" at bounding box center [221, 122] width 266 height 27
click at [106, 121] on span "Heather Gunnell" at bounding box center [115, 122] width 46 height 7
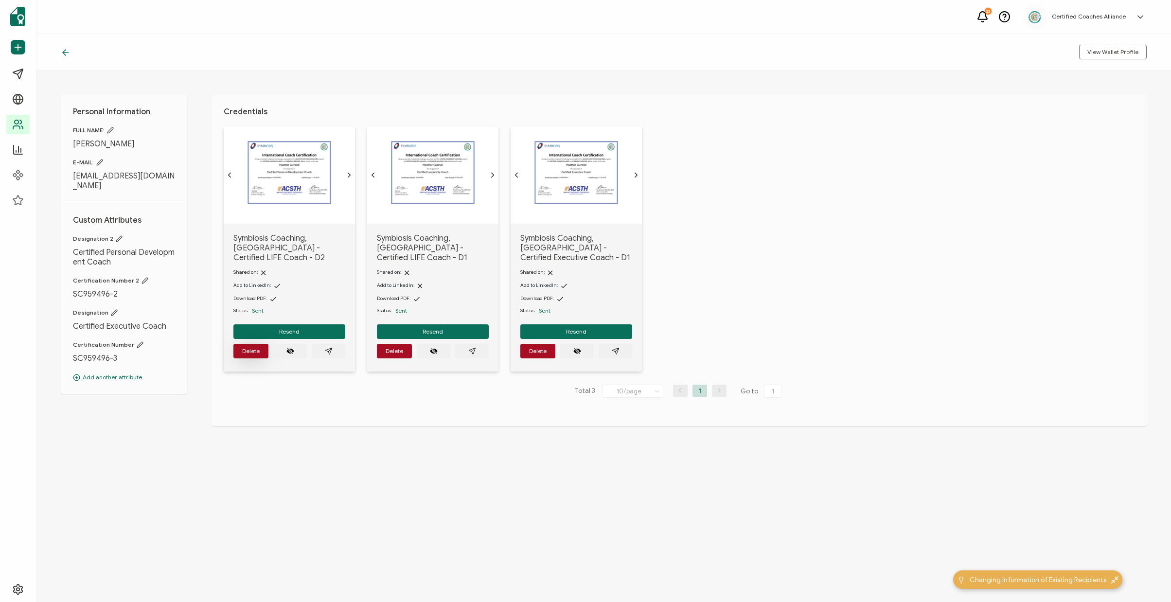
click at [248, 348] on span "Delete" at bounding box center [251, 351] width 18 height 6
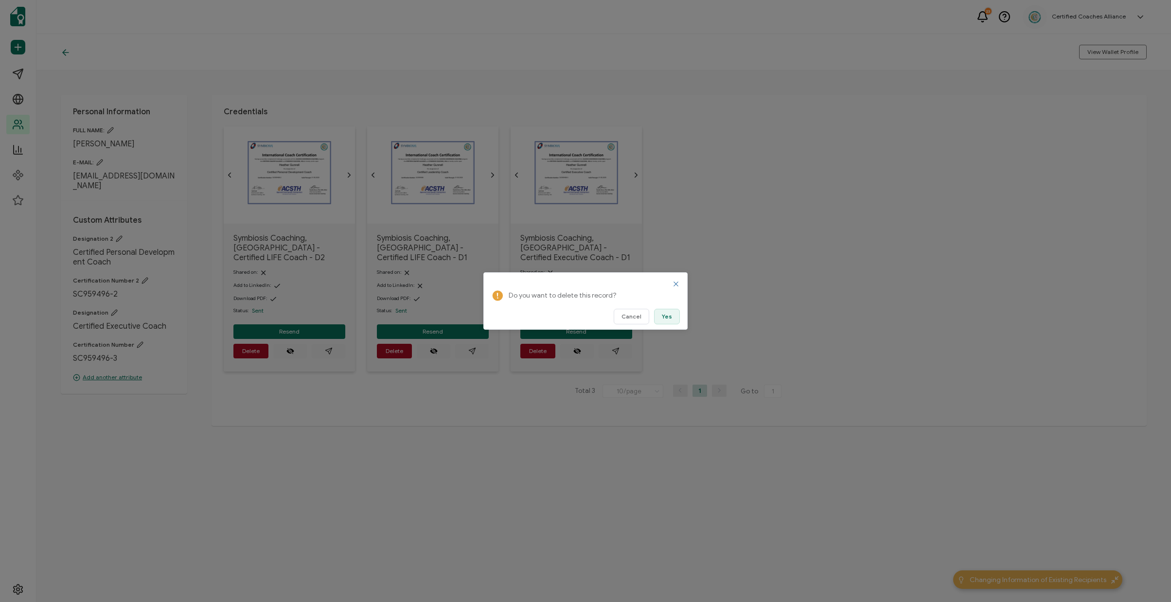
click at [673, 317] on button "Yes" at bounding box center [667, 317] width 26 height 16
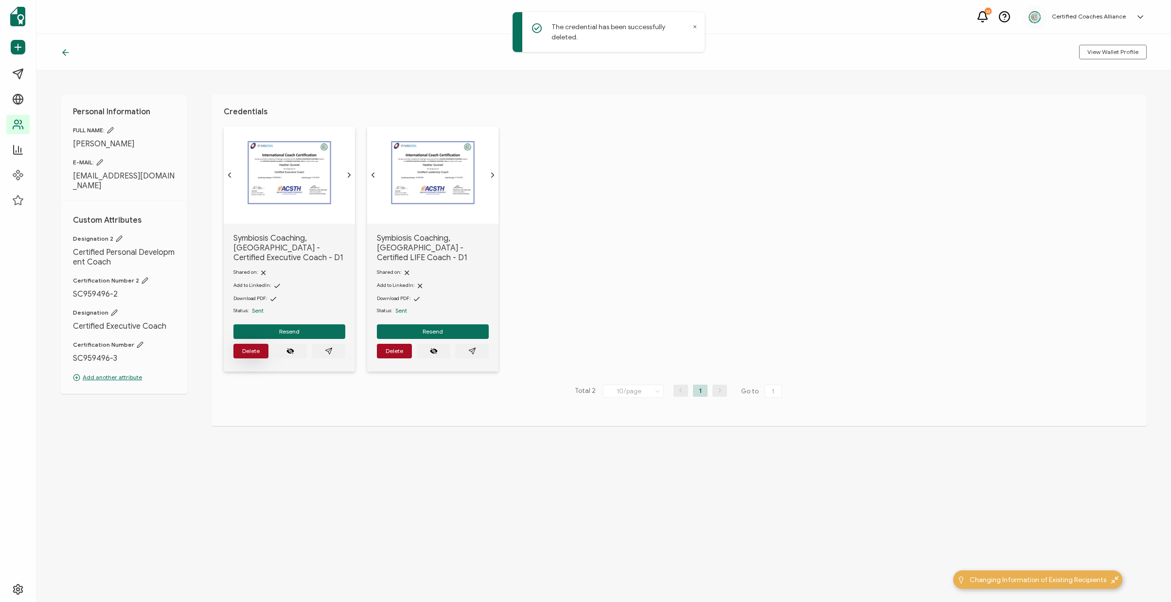
click at [256, 348] on span "Delete" at bounding box center [251, 351] width 18 height 6
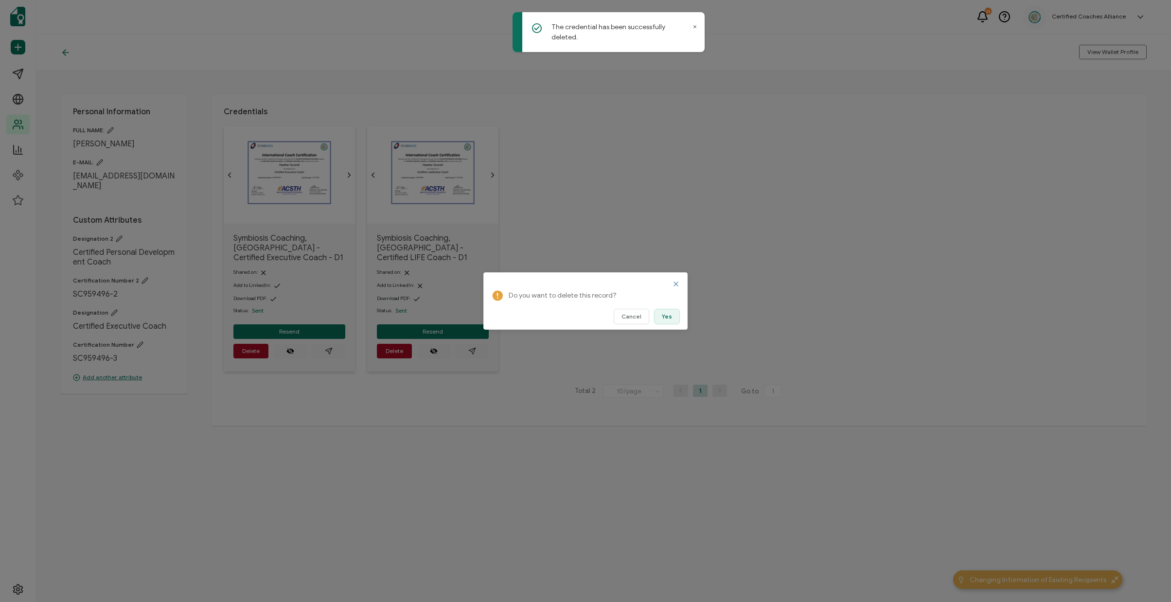
click at [667, 315] on span "Yes" at bounding box center [667, 317] width 10 height 6
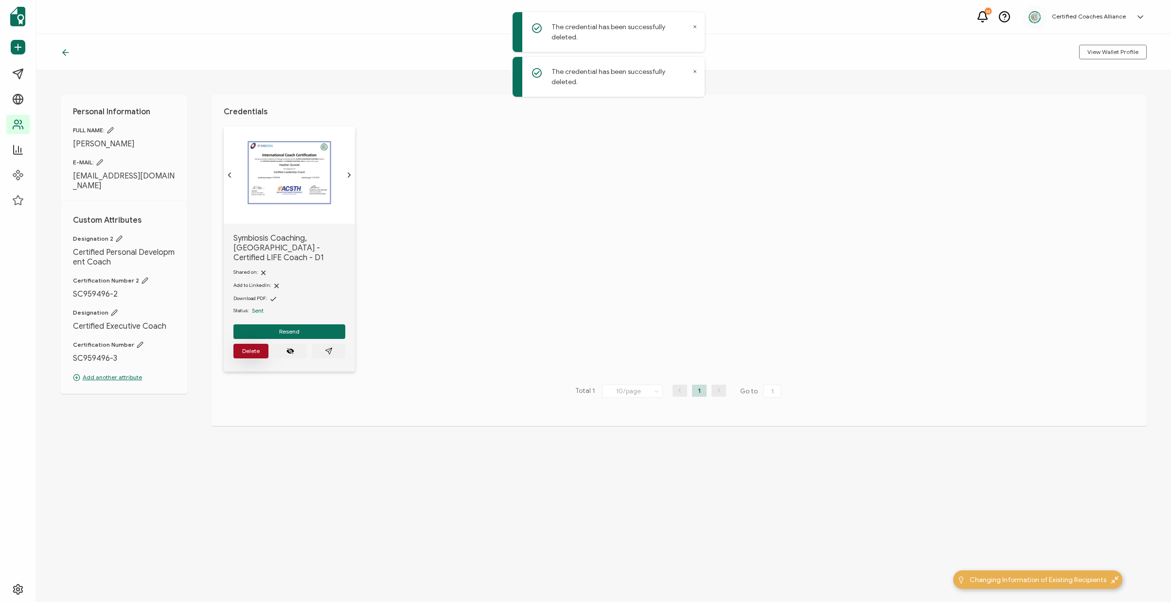
click at [261, 344] on button "Delete" at bounding box center [250, 351] width 35 height 15
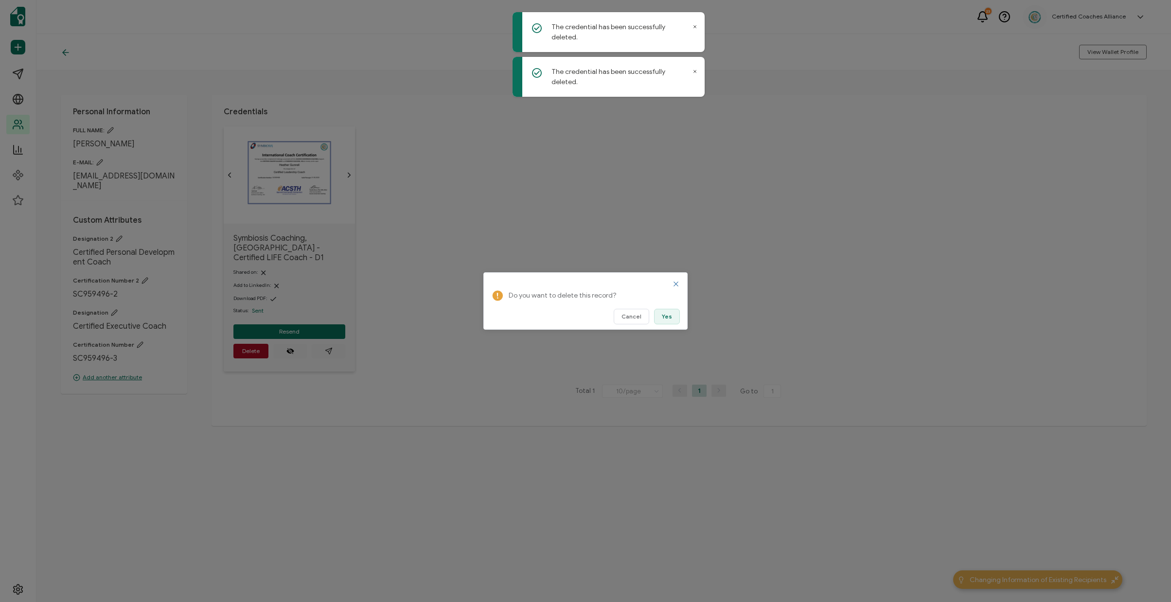
click at [665, 318] on span "Yes" at bounding box center [667, 317] width 10 height 6
